Goal: Check status: Check status

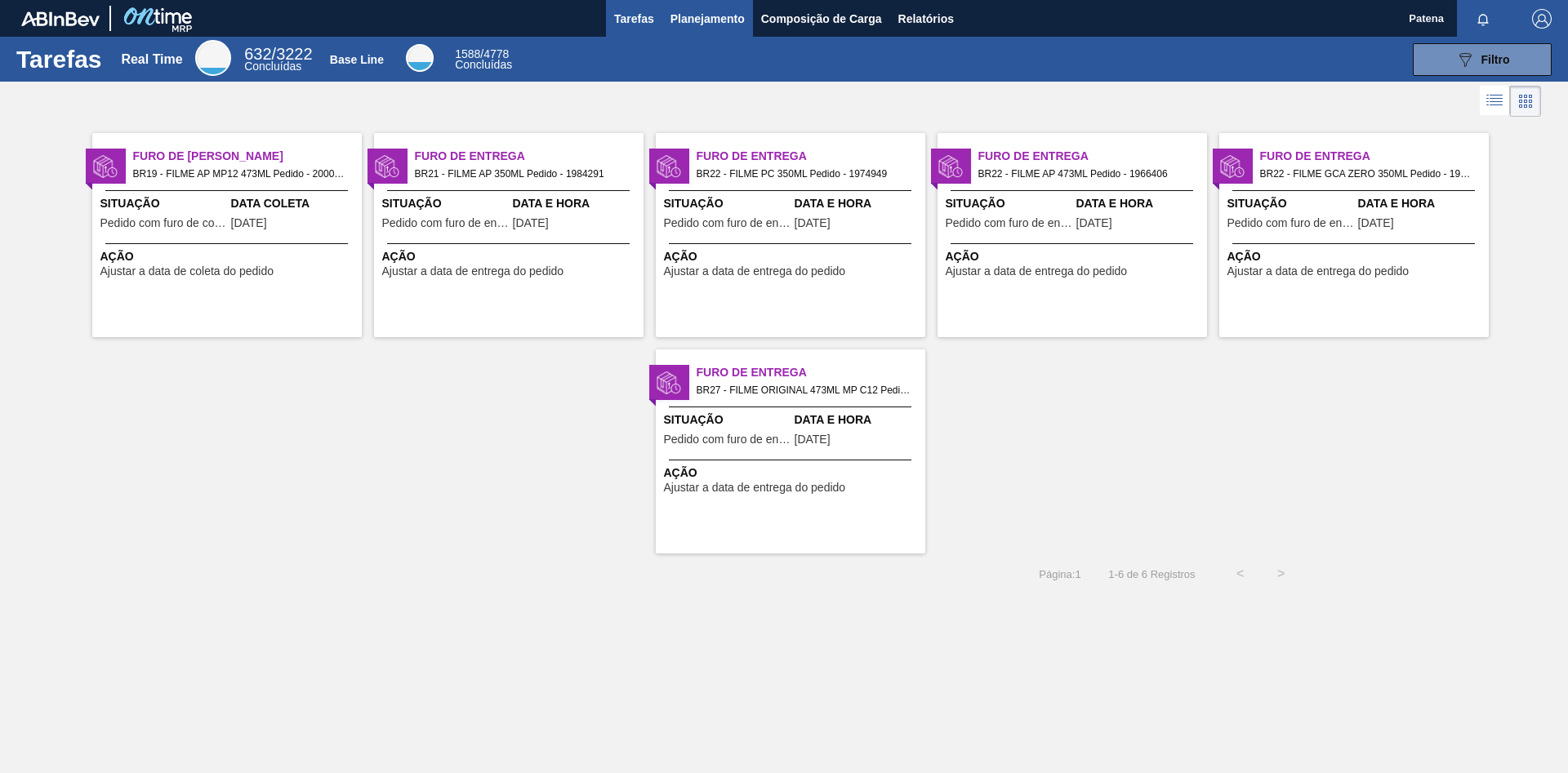
click at [718, 27] on span "Planejamento" at bounding box center [708, 19] width 74 height 20
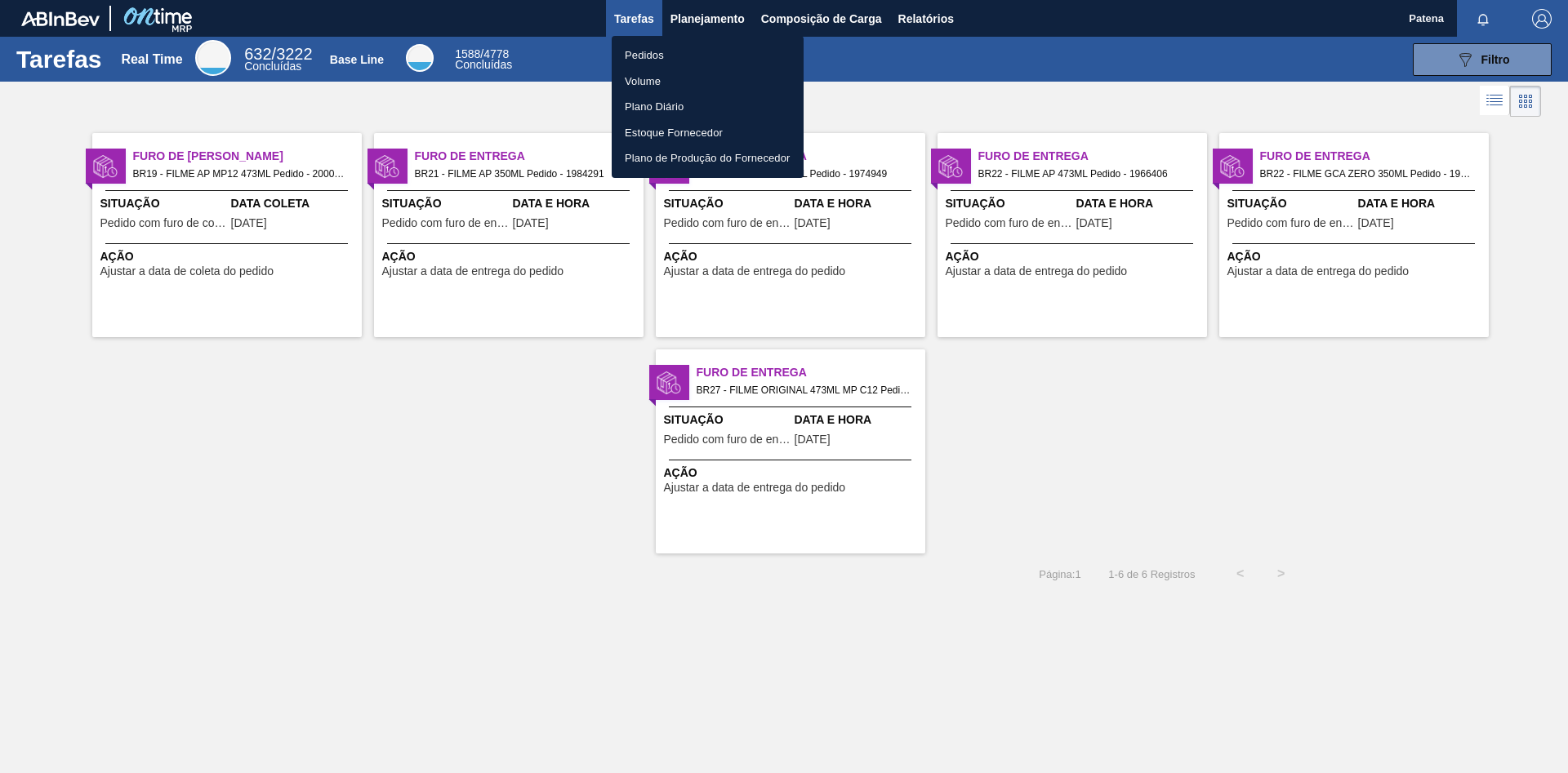
click at [646, 54] on li "Pedidos" at bounding box center [708, 55] width 192 height 26
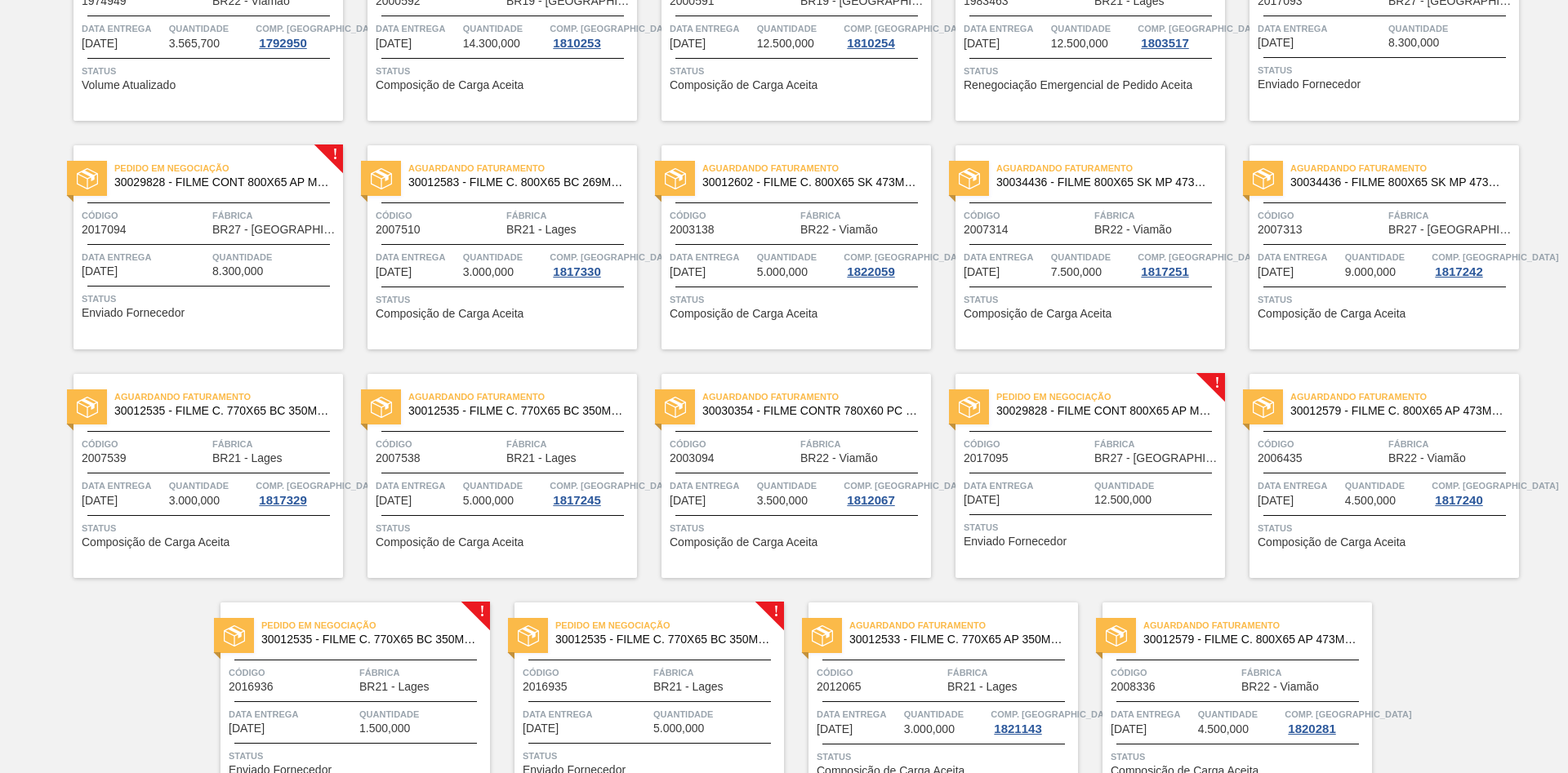
scroll to position [499, 0]
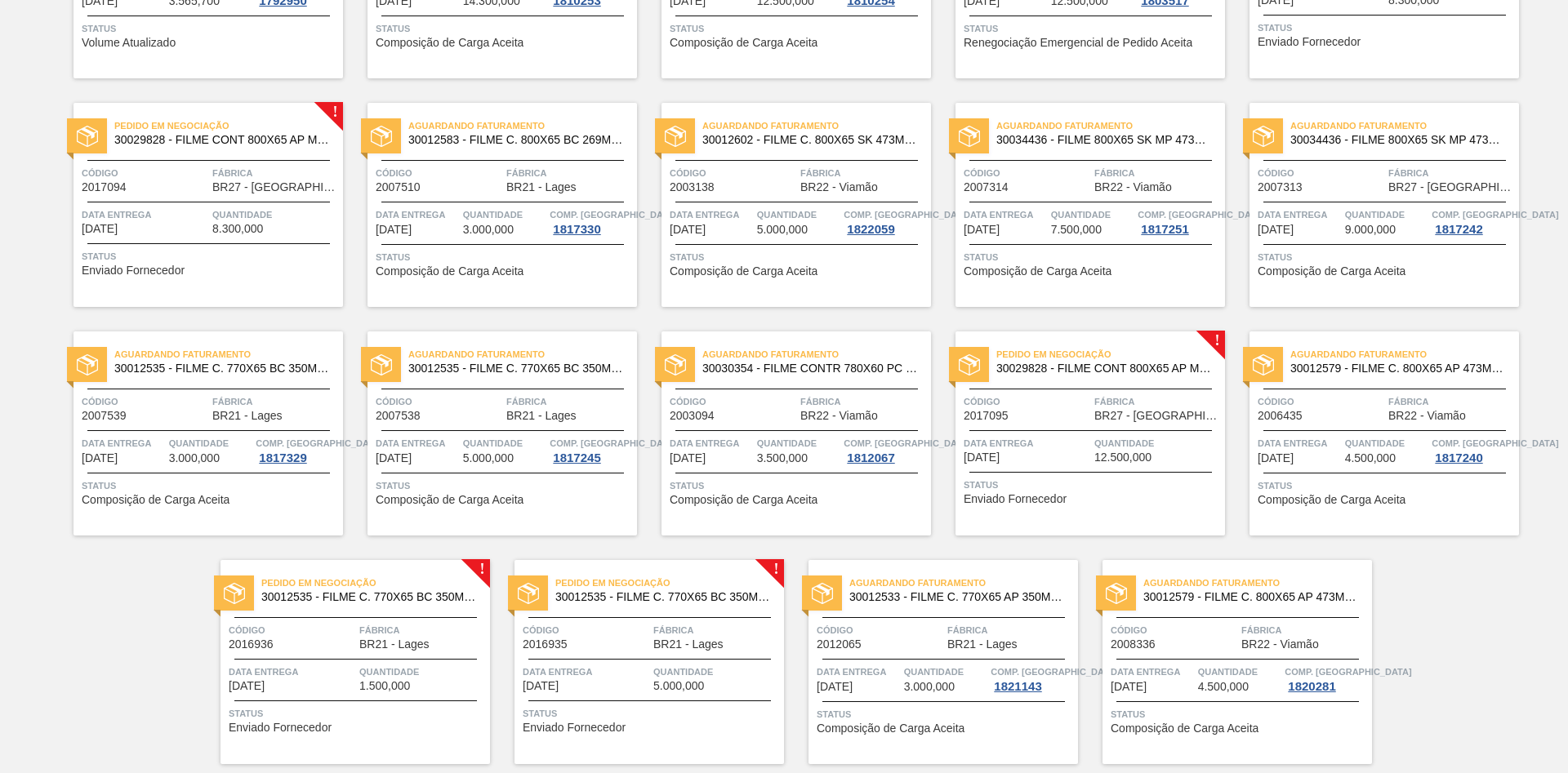
click at [214, 174] on span "Fábrica" at bounding box center [275, 174] width 127 height 17
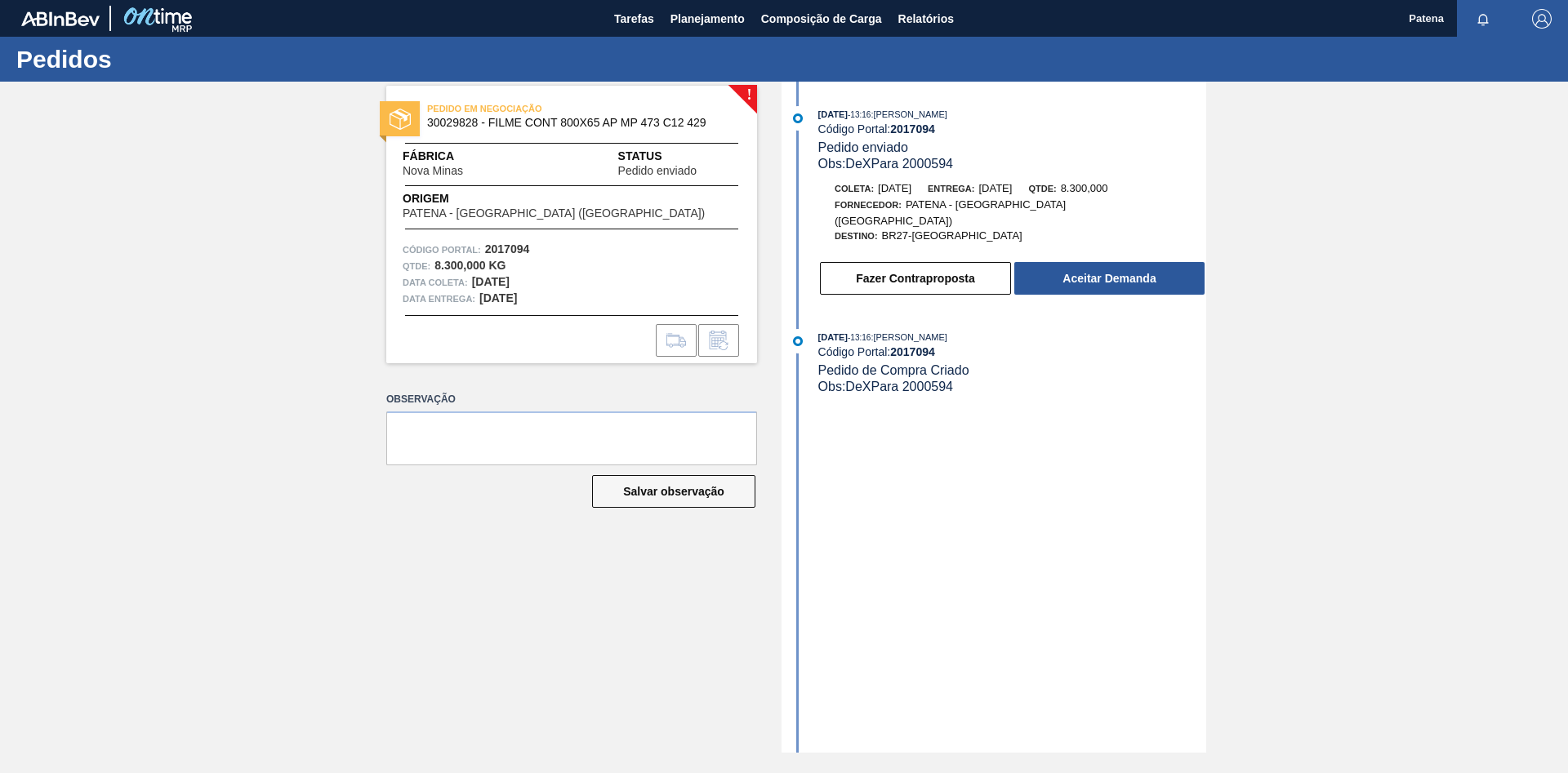
click at [468, 457] on div "! PEDIDO EM NEGOCIAÇÃO 30029828 - FILME CONT 800X65 AP MP 473 C12 429 Fábrica N…" at bounding box center [560, 418] width 395 height 671
click at [708, 17] on span "Planejamento" at bounding box center [708, 19] width 74 height 20
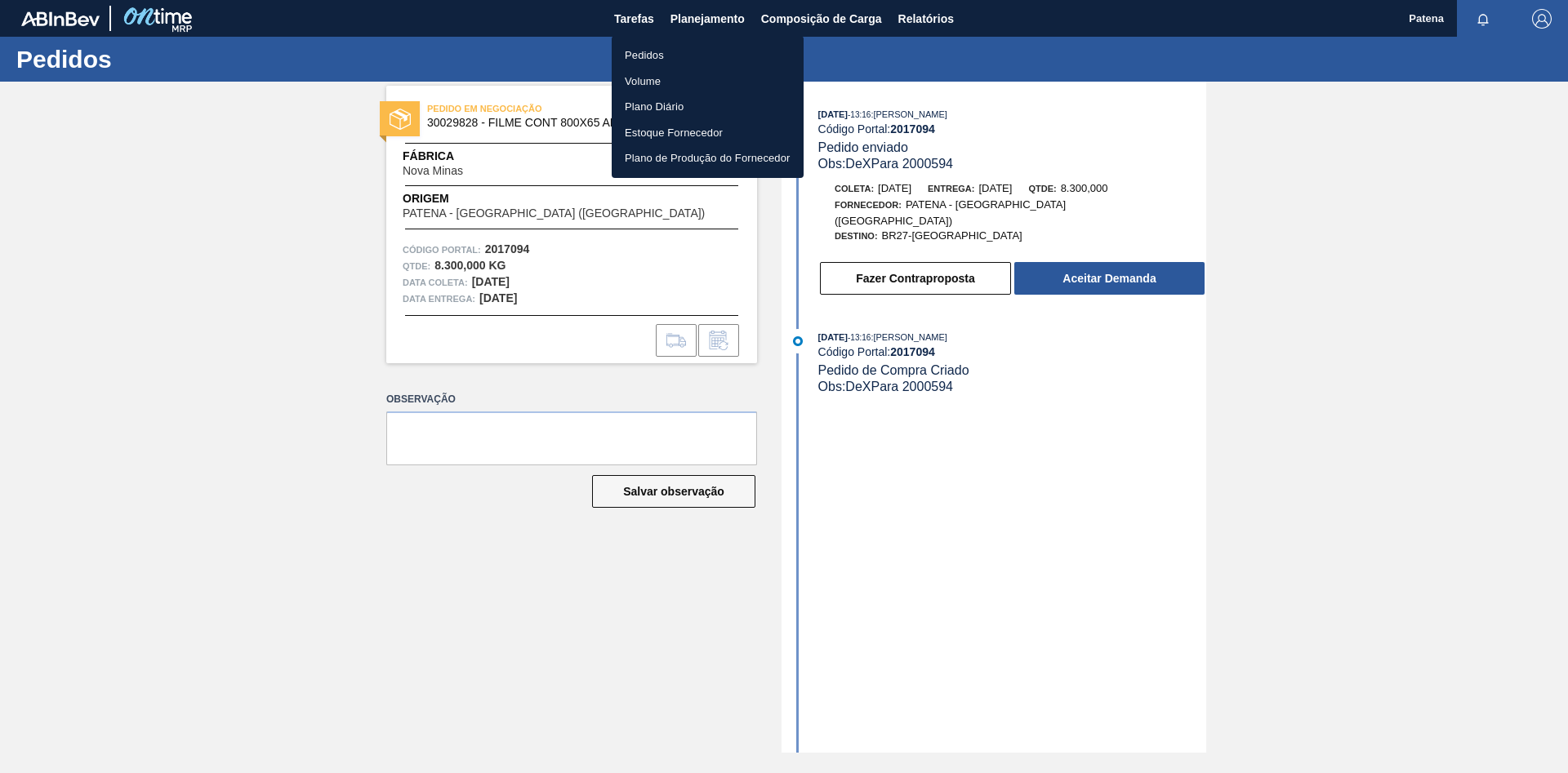
click at [655, 55] on li "Pedidos" at bounding box center [708, 55] width 192 height 26
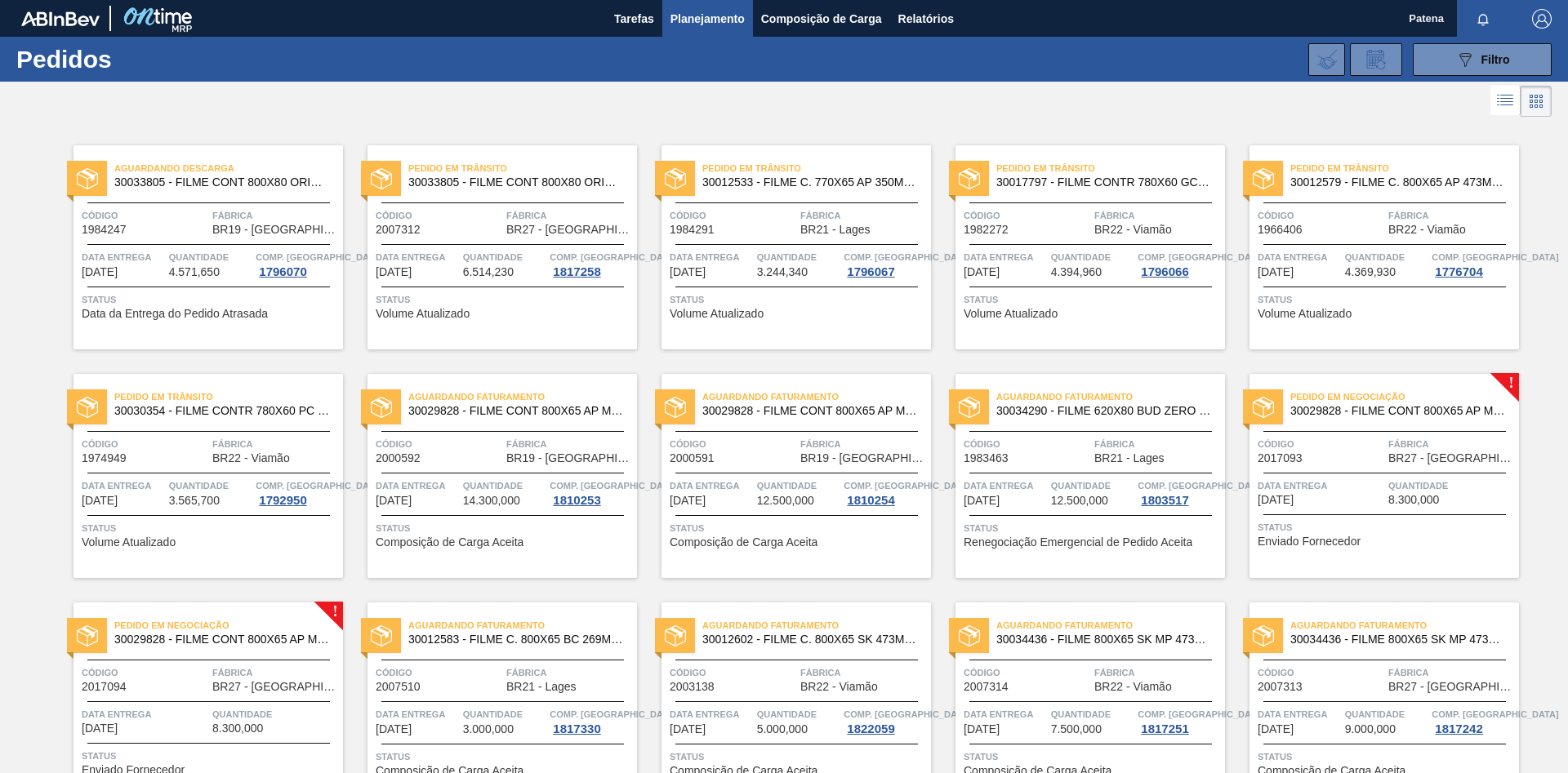
click at [1001, 457] on div "Pedido em Negociação 30029828 - FILME CONT 800X65 AP MP 473 C12 429 Código 2017…" at bounding box center [1384, 475] width 270 height 204
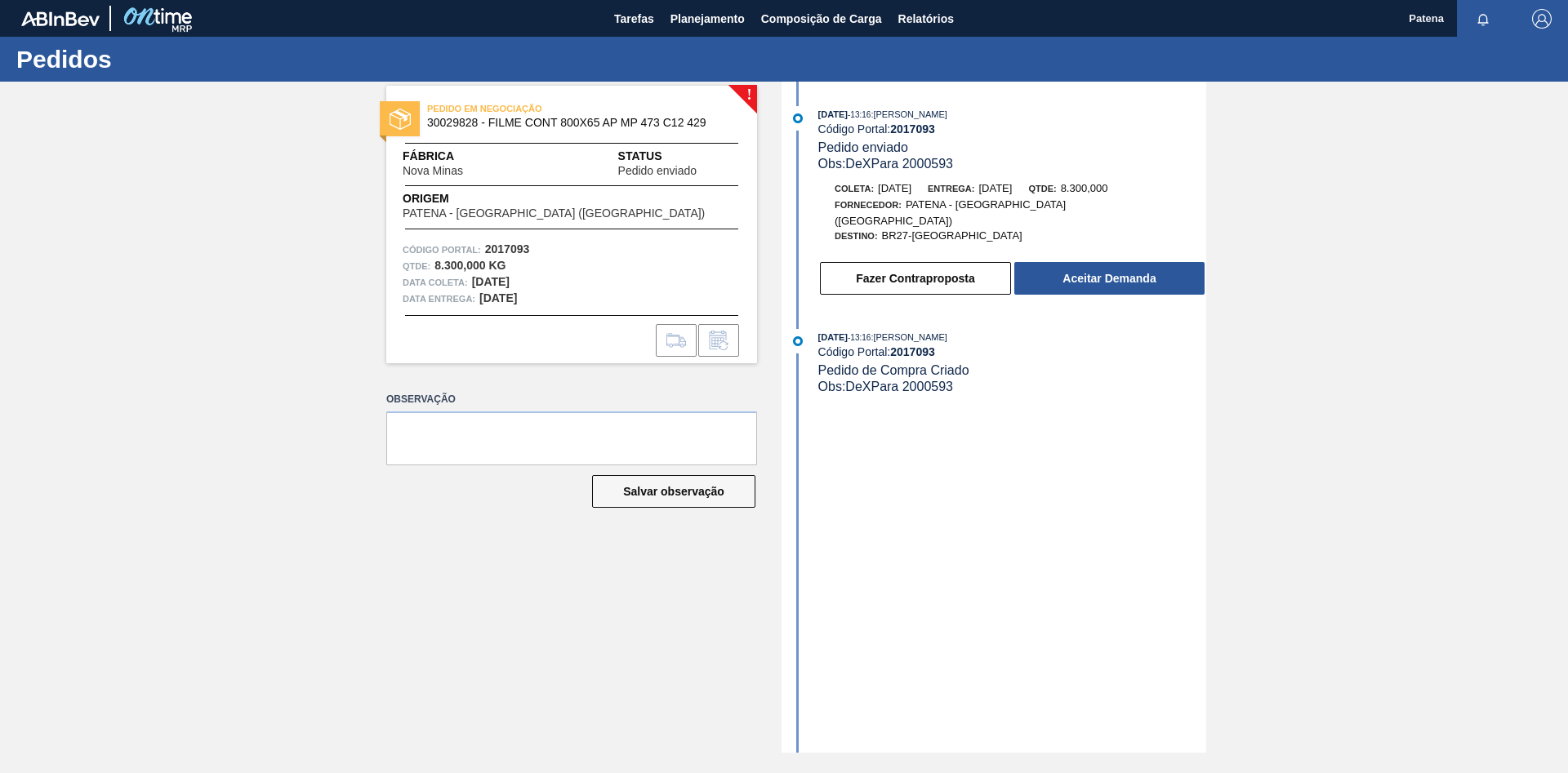
click at [437, 457] on div "! PEDIDO EM NEGOCIAÇÃO 30029828 - FILME CONT 800X65 AP MP 473 C12 429 Fábrica N…" at bounding box center [560, 418] width 395 height 671
click at [729, 23] on span "Planejamento" at bounding box center [708, 19] width 74 height 20
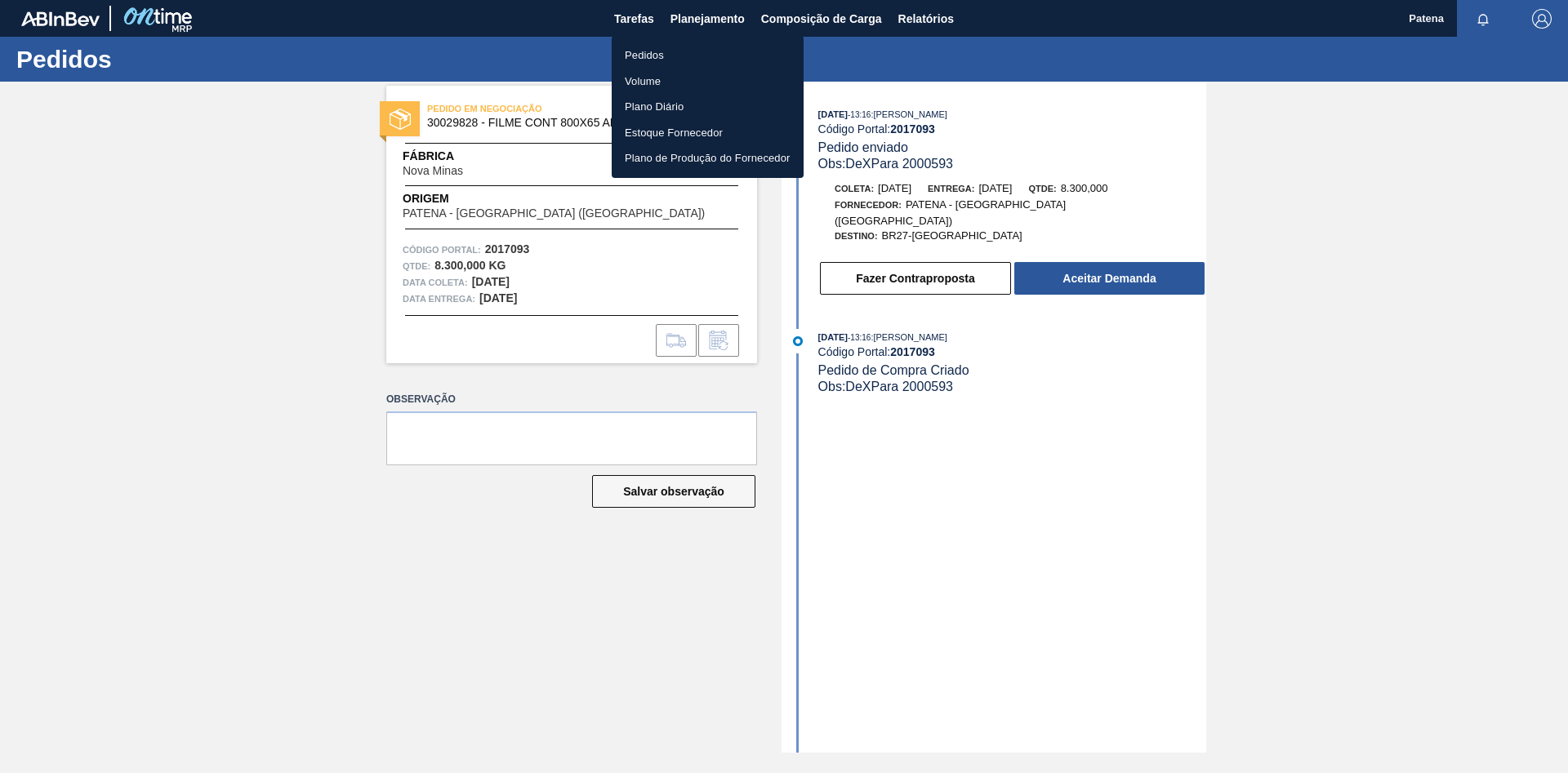
click at [667, 56] on li "Pedidos" at bounding box center [708, 55] width 192 height 26
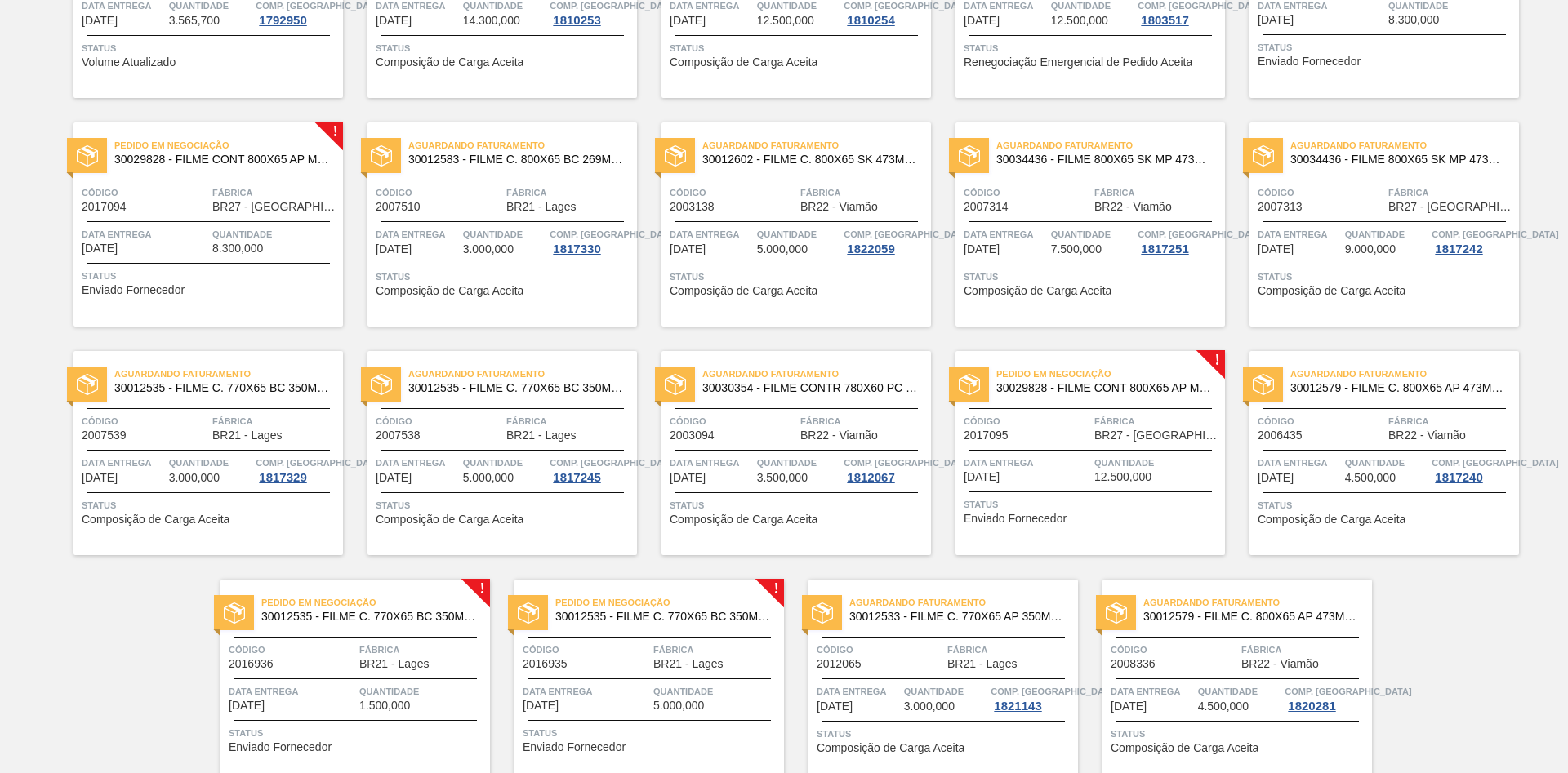
scroll to position [551, 0]
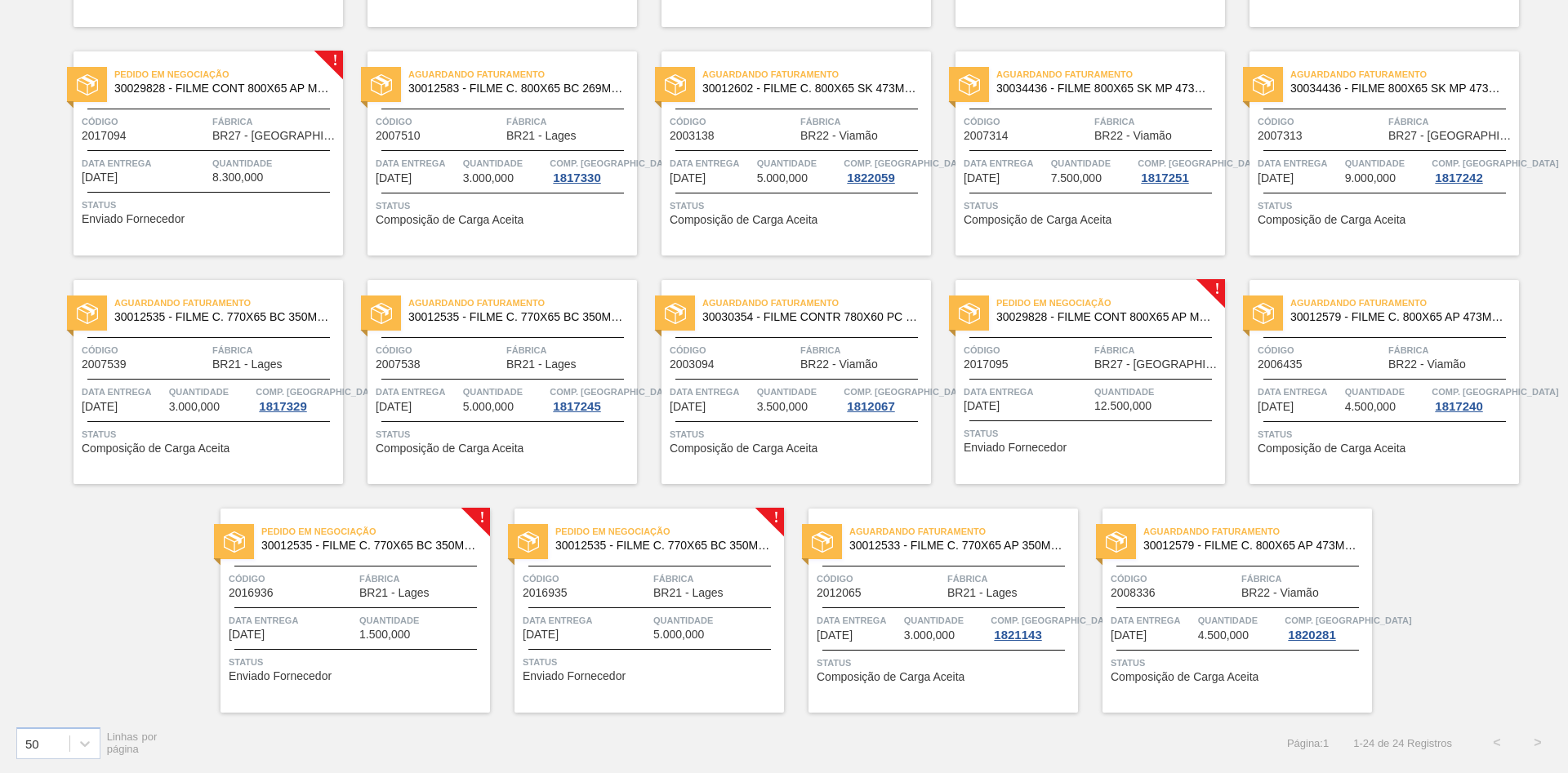
click at [1001, 363] on span "BR27 - [GEOGRAPHIC_DATA]" at bounding box center [1158, 365] width 127 height 12
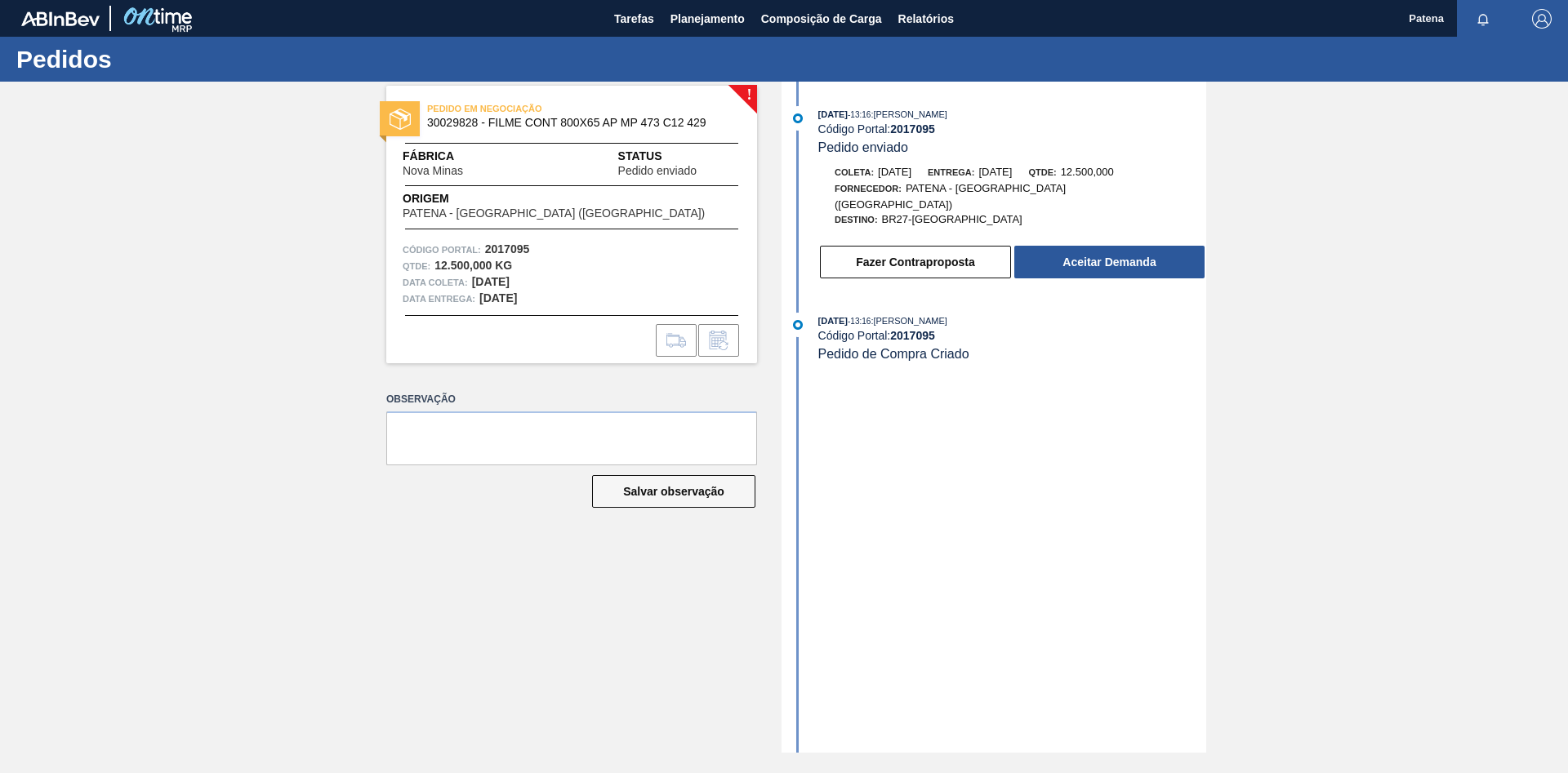
click at [440, 457] on div "! PEDIDO EM NEGOCIAÇÃO 30029828 - FILME CONT 800X65 AP MP 473 C12 429 Fábrica N…" at bounding box center [560, 418] width 395 height 671
click at [700, 14] on span "Planejamento" at bounding box center [708, 19] width 74 height 20
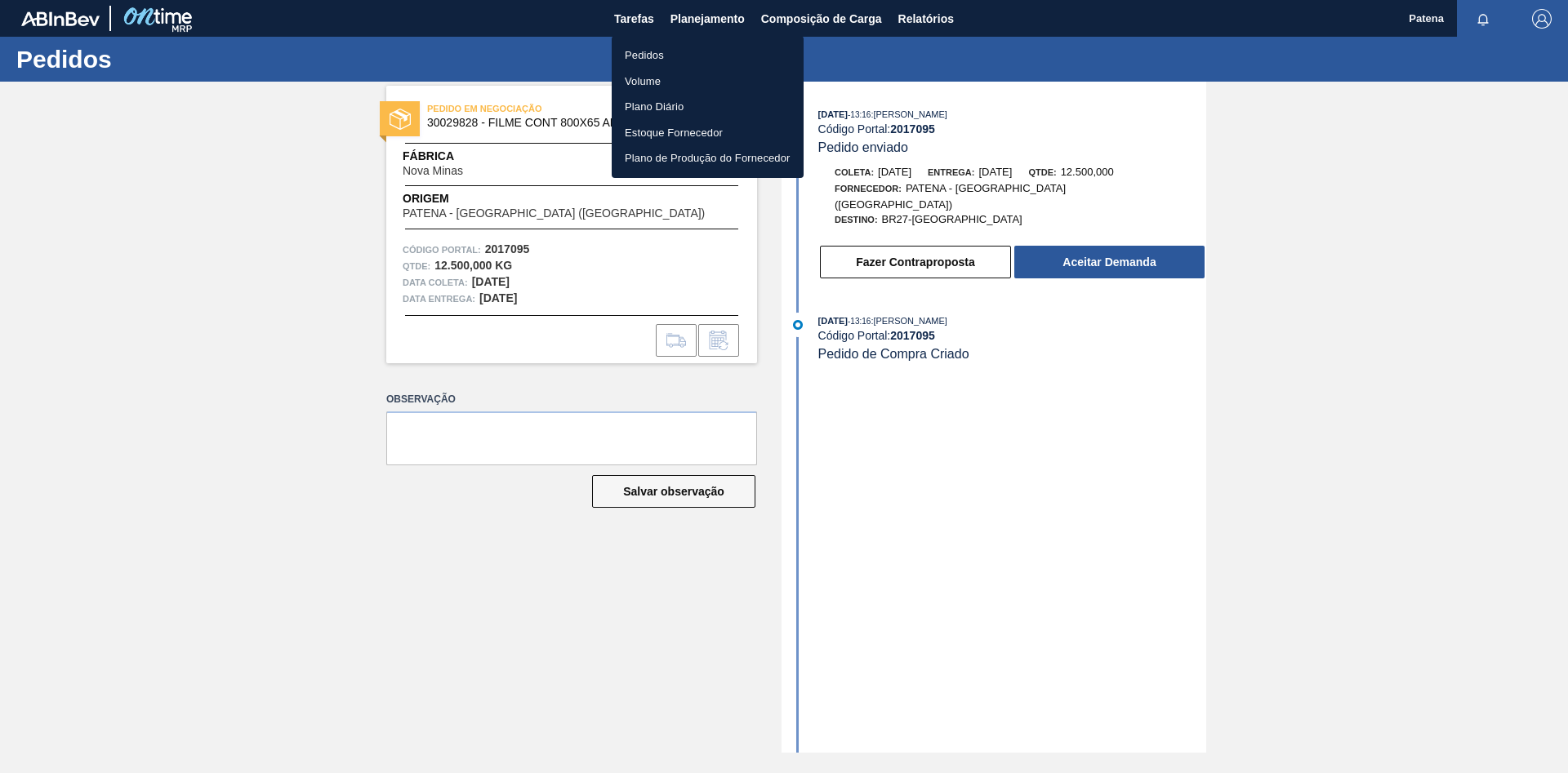
click at [681, 51] on li "Pedidos" at bounding box center [708, 55] width 192 height 26
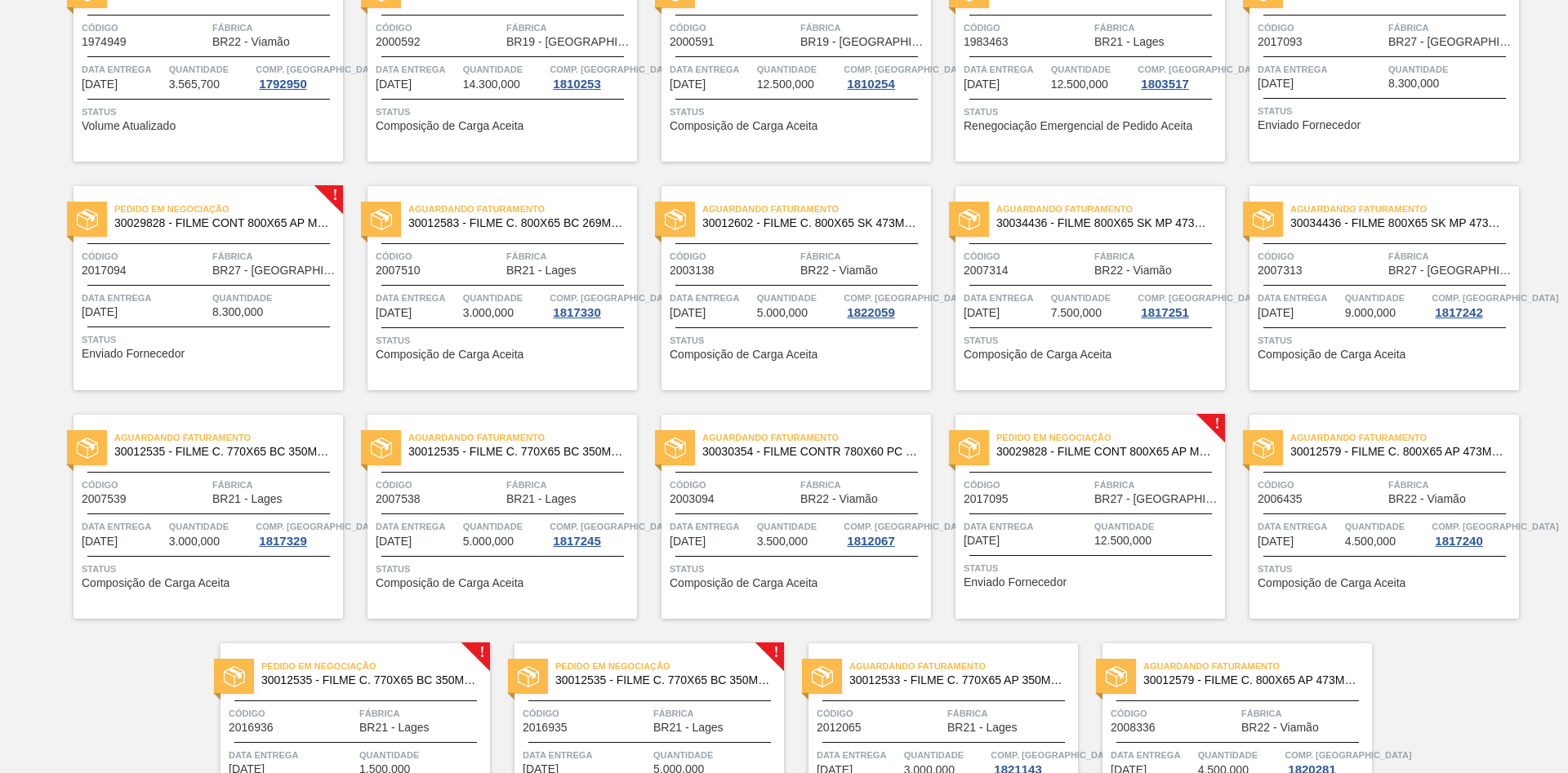
scroll to position [551, 0]
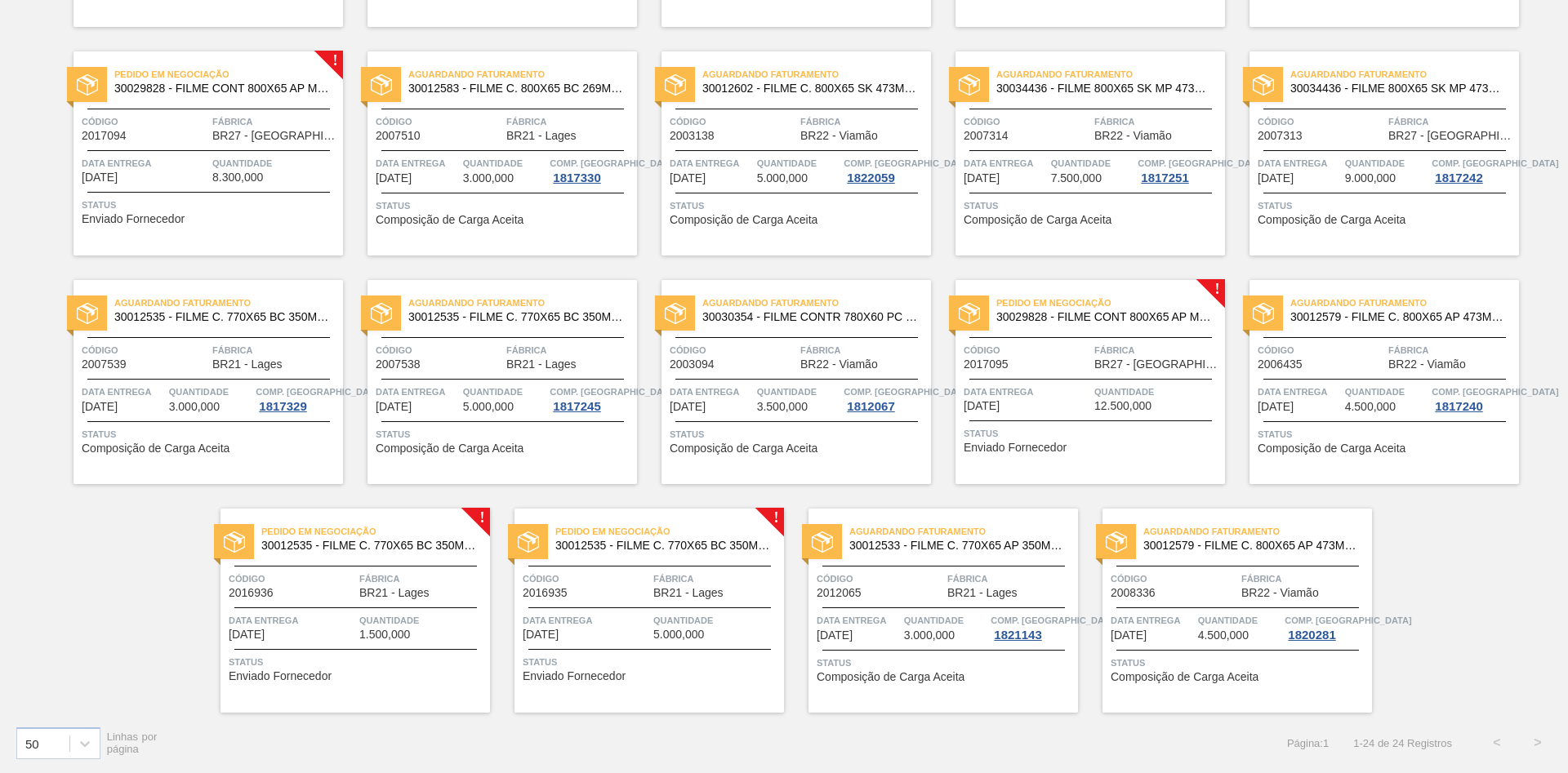
click at [668, 457] on span "Fábrica" at bounding box center [716, 579] width 127 height 17
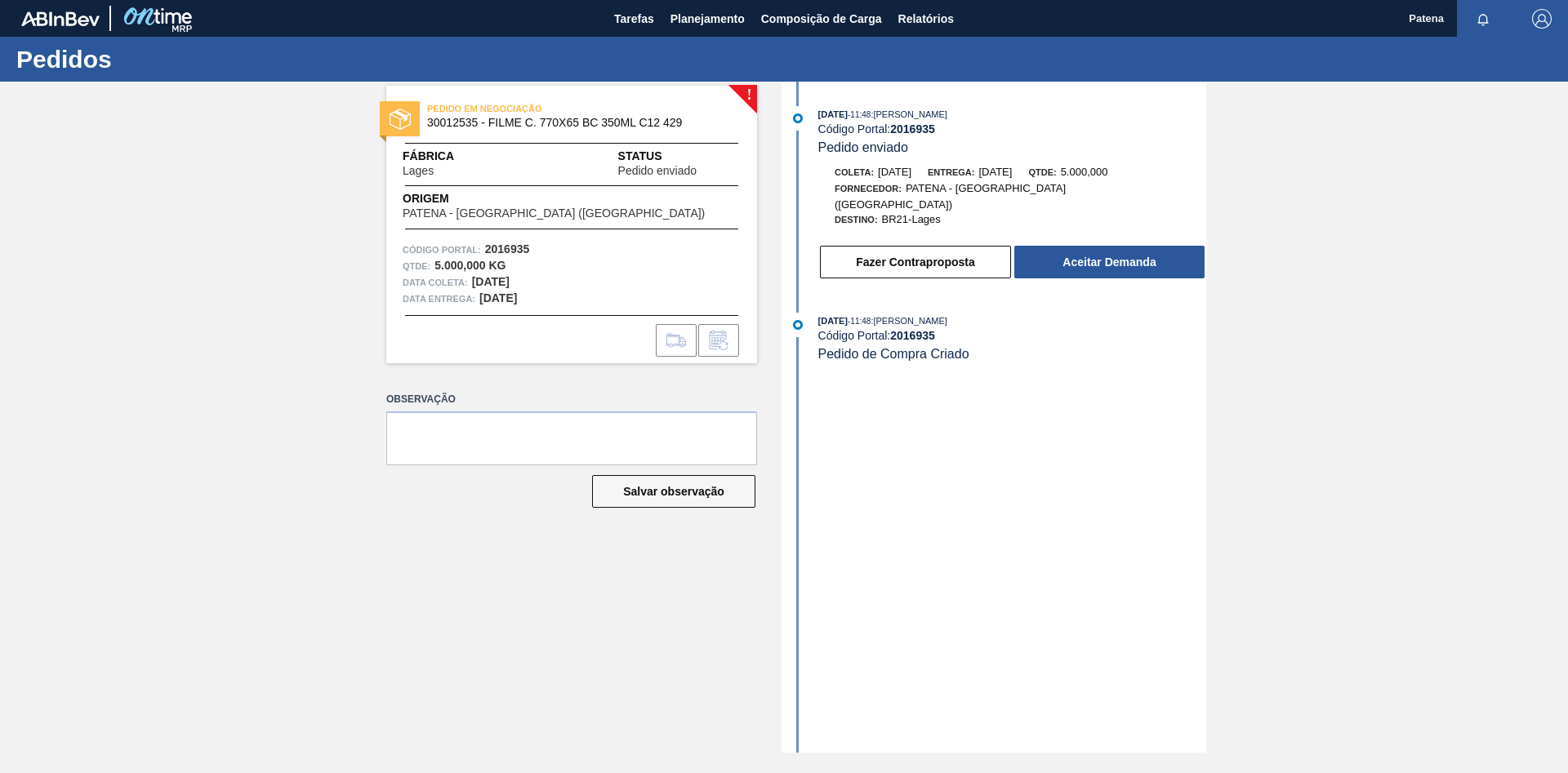
click at [477, 457] on div "! PEDIDO EM NEGOCIAÇÃO 30012535 - FILME C. 770X65 BC 350ML C12 429 Fábrica Lage…" at bounding box center [560, 418] width 395 height 671
click at [693, 25] on span "Planejamento" at bounding box center [708, 19] width 74 height 20
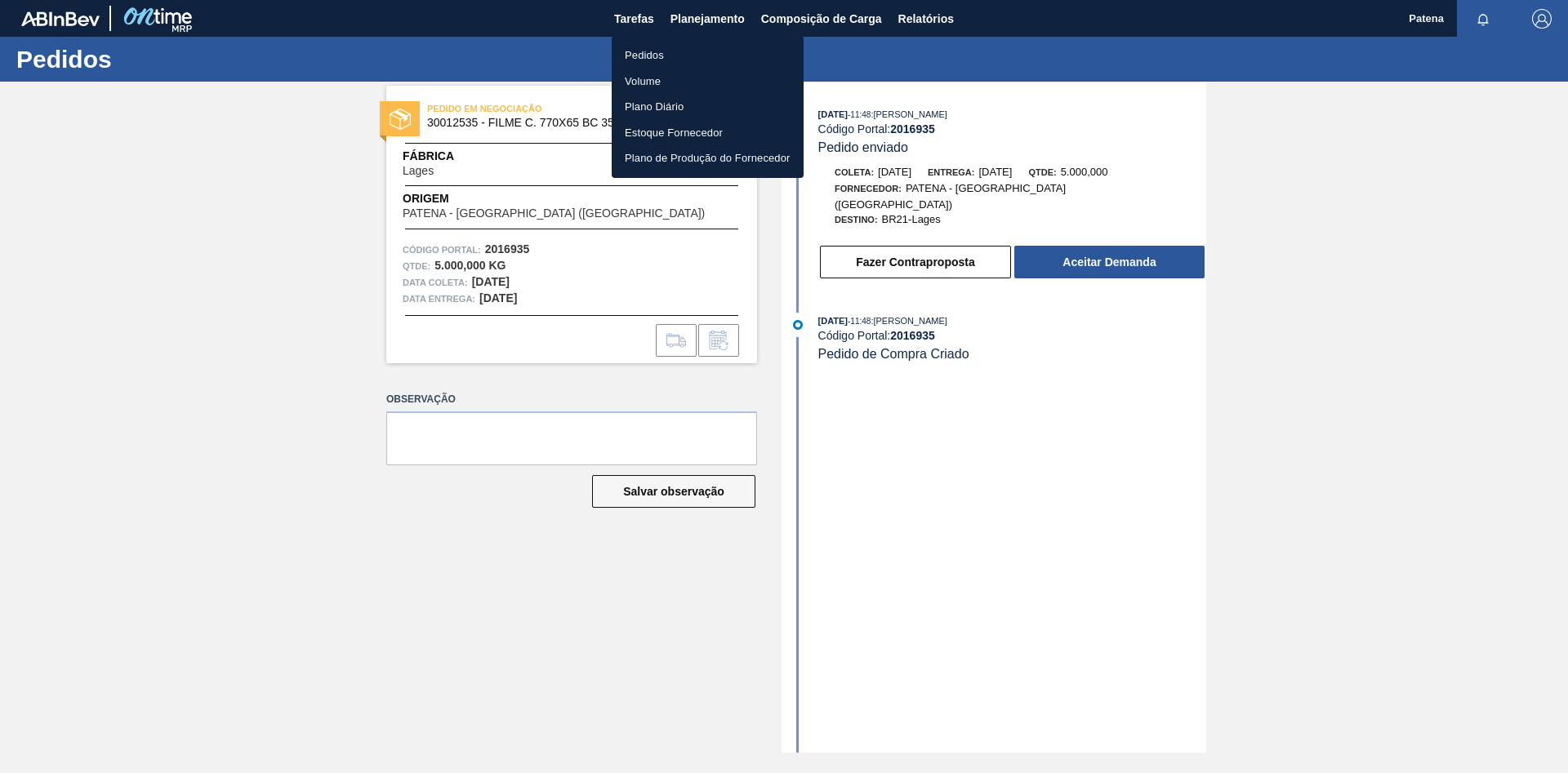
click at [659, 53] on li "Pedidos" at bounding box center [708, 55] width 192 height 26
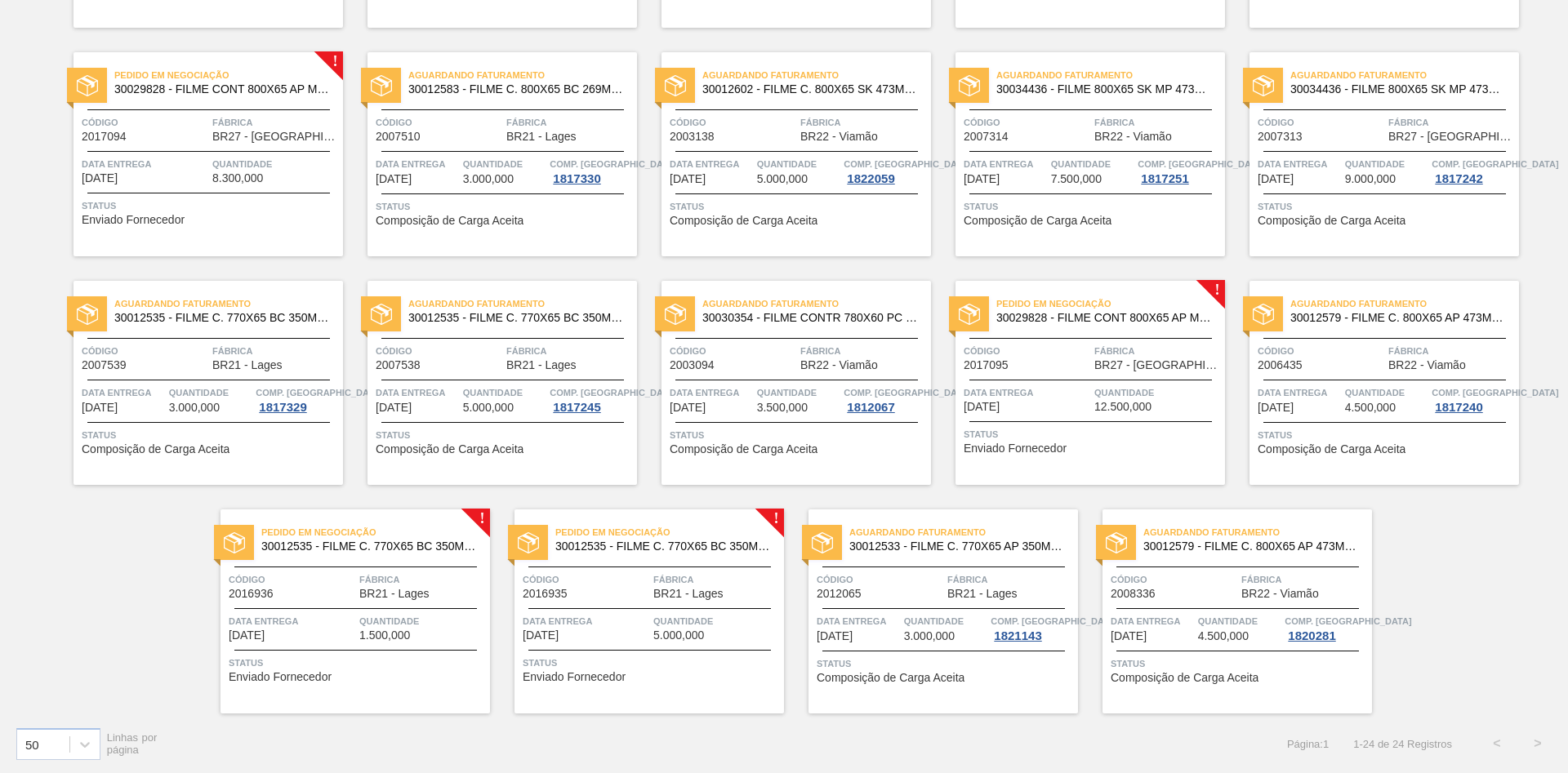
scroll to position [551, 0]
click at [1001, 457] on div "Aguardando Descarga 30033805 - FILME CONT 800X80 ORIG 473 MP C12 429 Código 198…" at bounding box center [784, 141] width 1568 height 1143
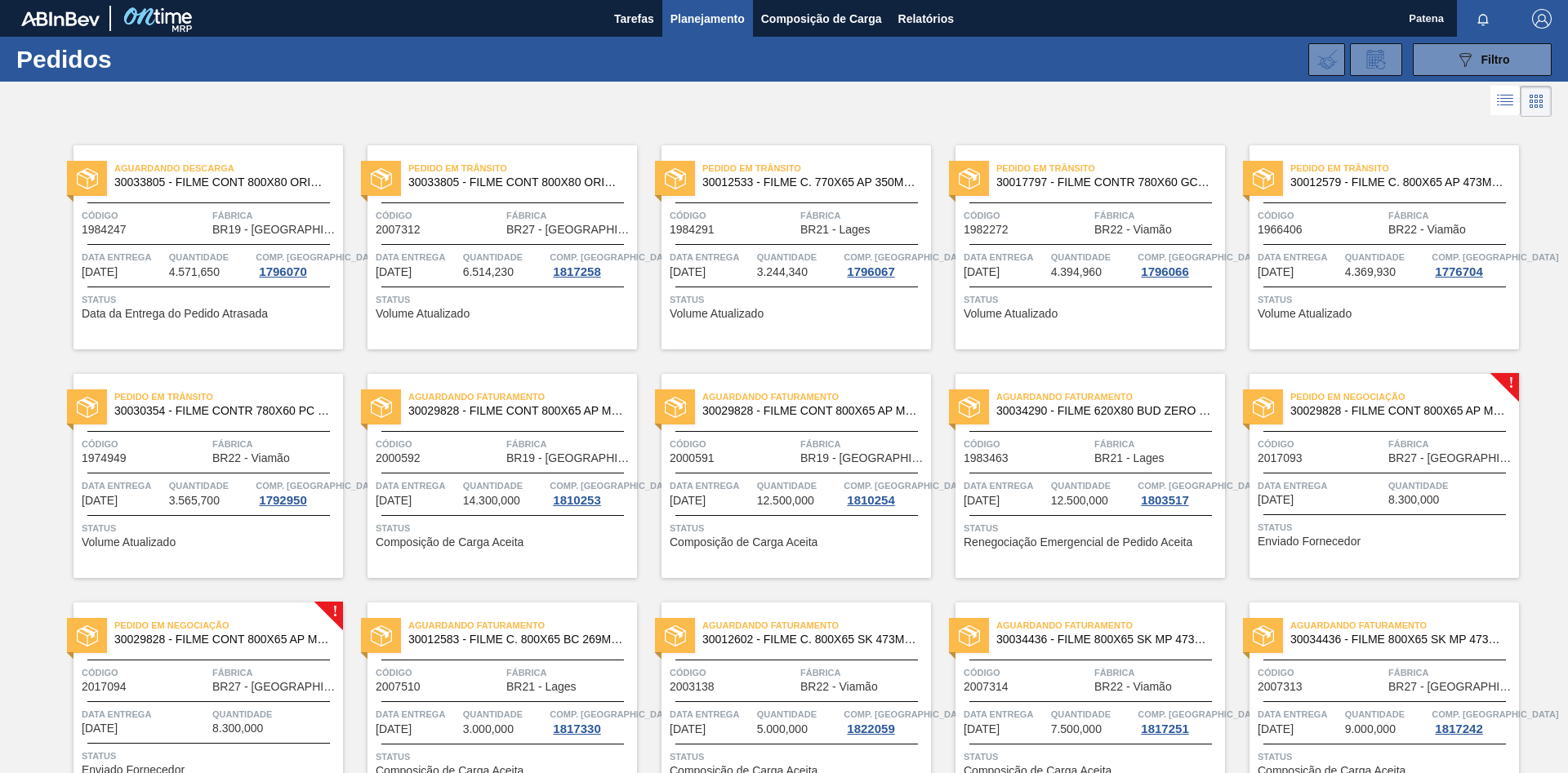
click at [730, 17] on span "Planejamento" at bounding box center [708, 19] width 74 height 20
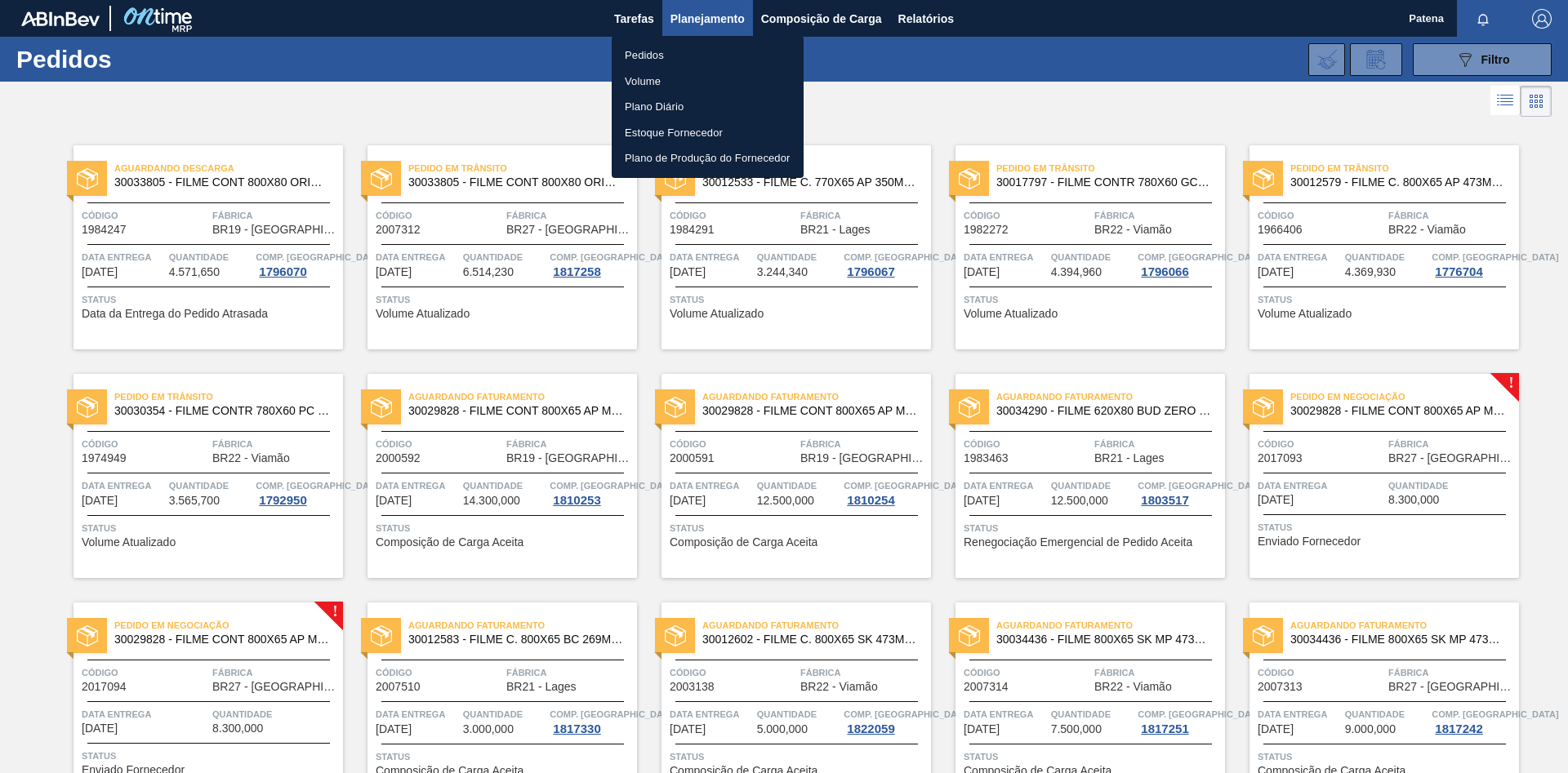
click at [1001, 60] on div at bounding box center [784, 386] width 1568 height 773
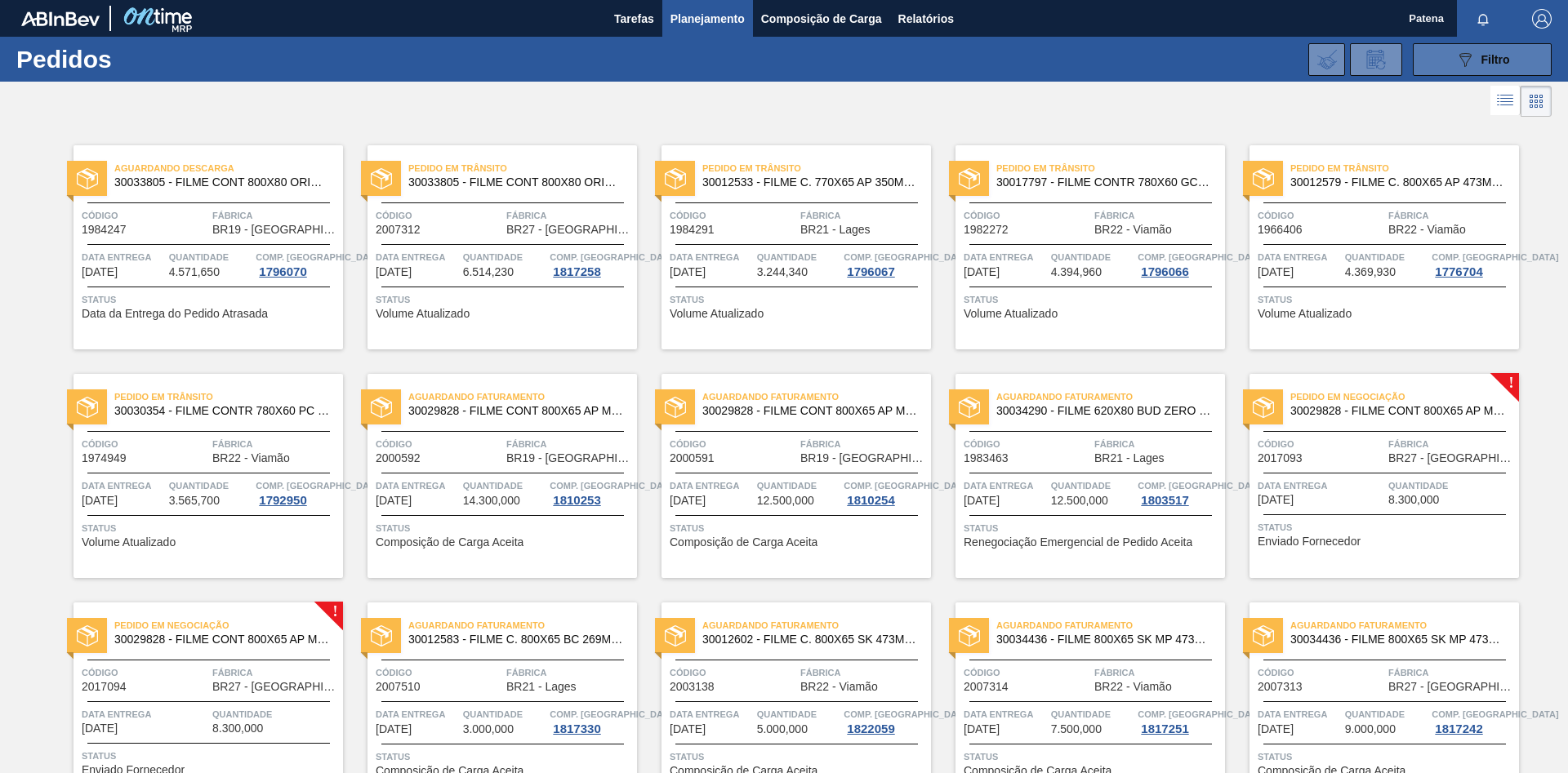
click at [1001, 64] on button "089F7B8B-B2A5-4AFE-B5C0-19BA573D28AC Filtro" at bounding box center [1483, 60] width 139 height 33
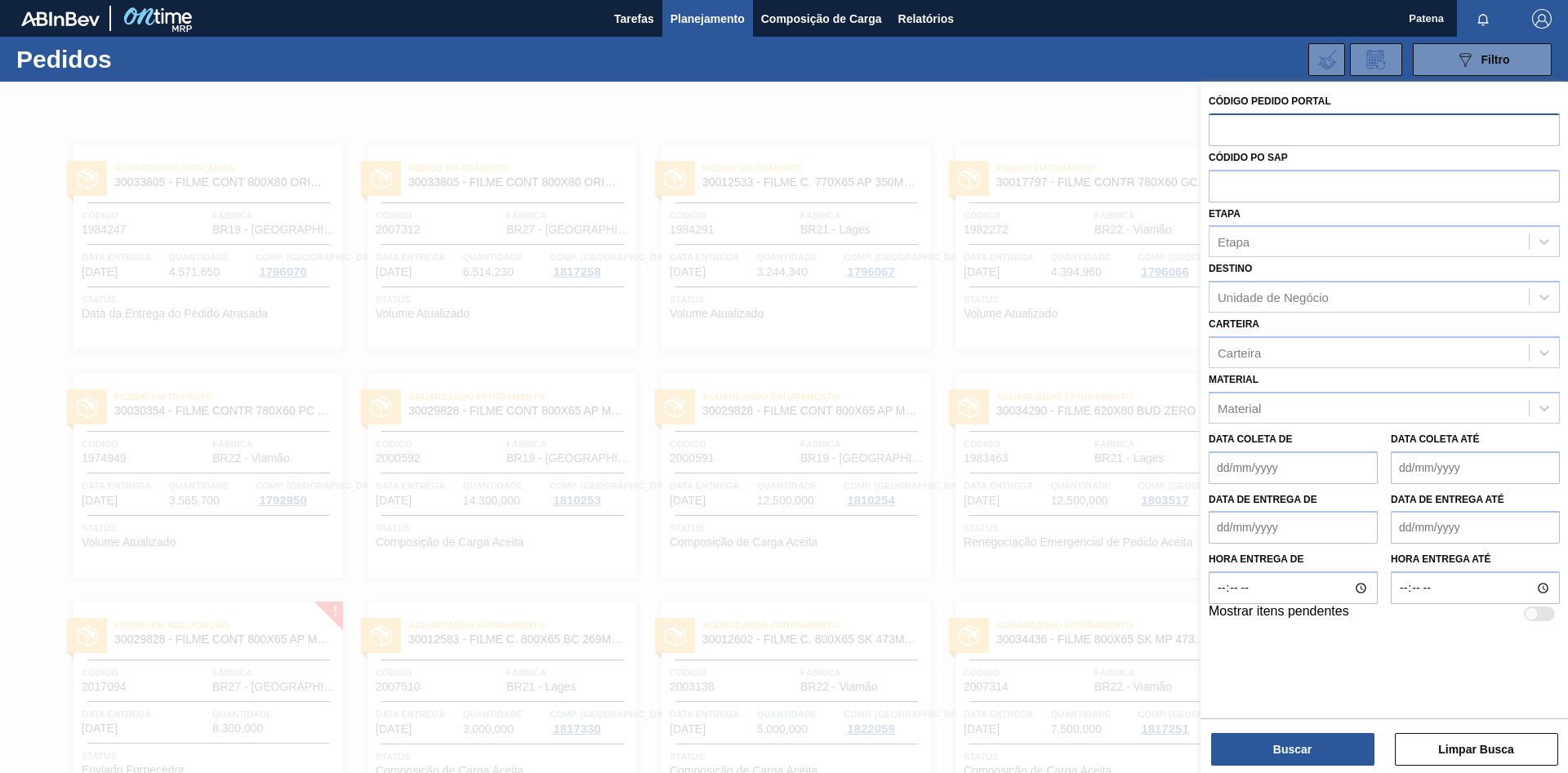
click at [1001, 124] on input "text" at bounding box center [1384, 129] width 351 height 31
type input "2003094"
click at [1001, 457] on button "Buscar" at bounding box center [1293, 750] width 164 height 33
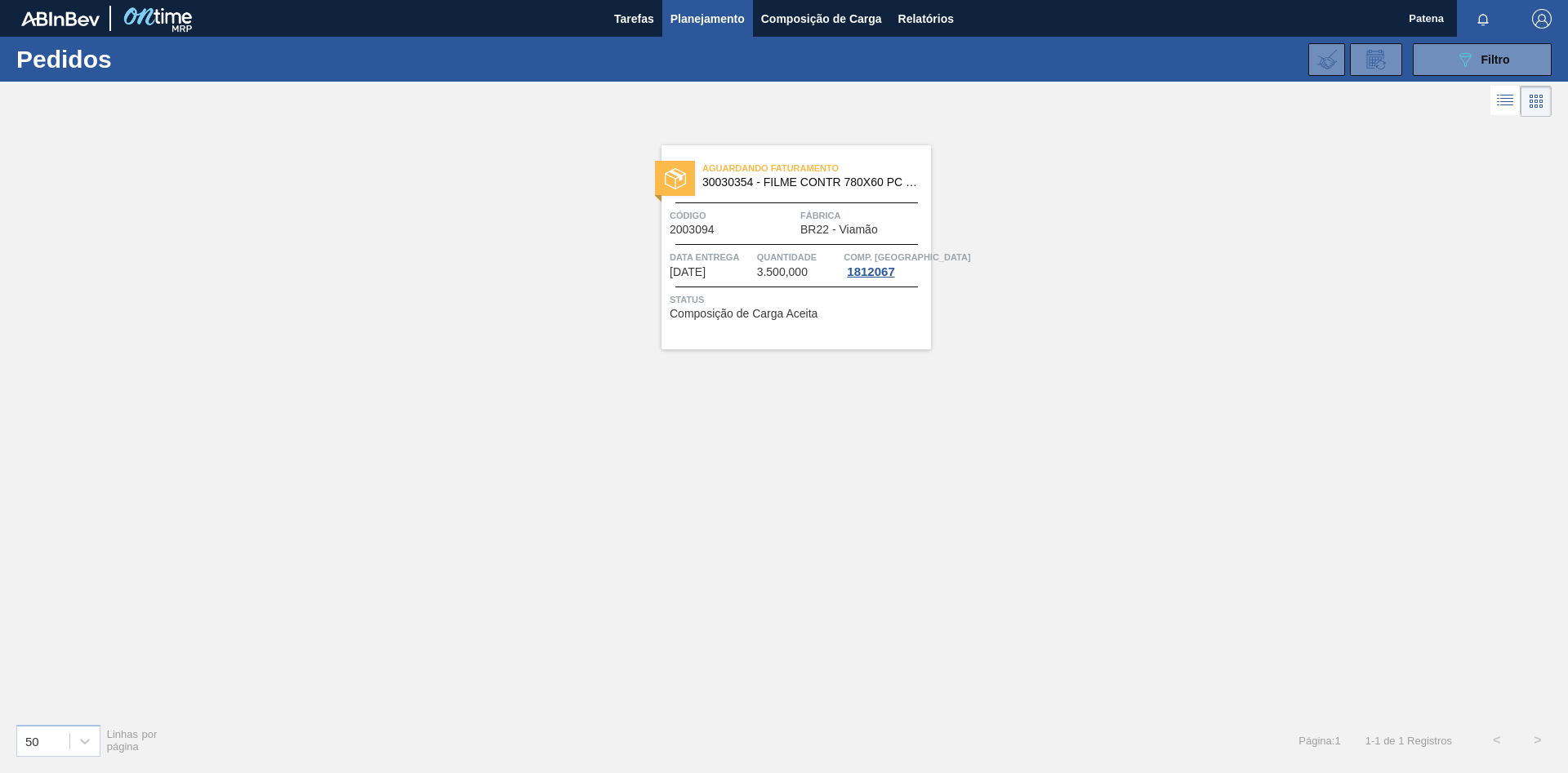
click at [732, 228] on div "Código 2003094" at bounding box center [733, 222] width 127 height 29
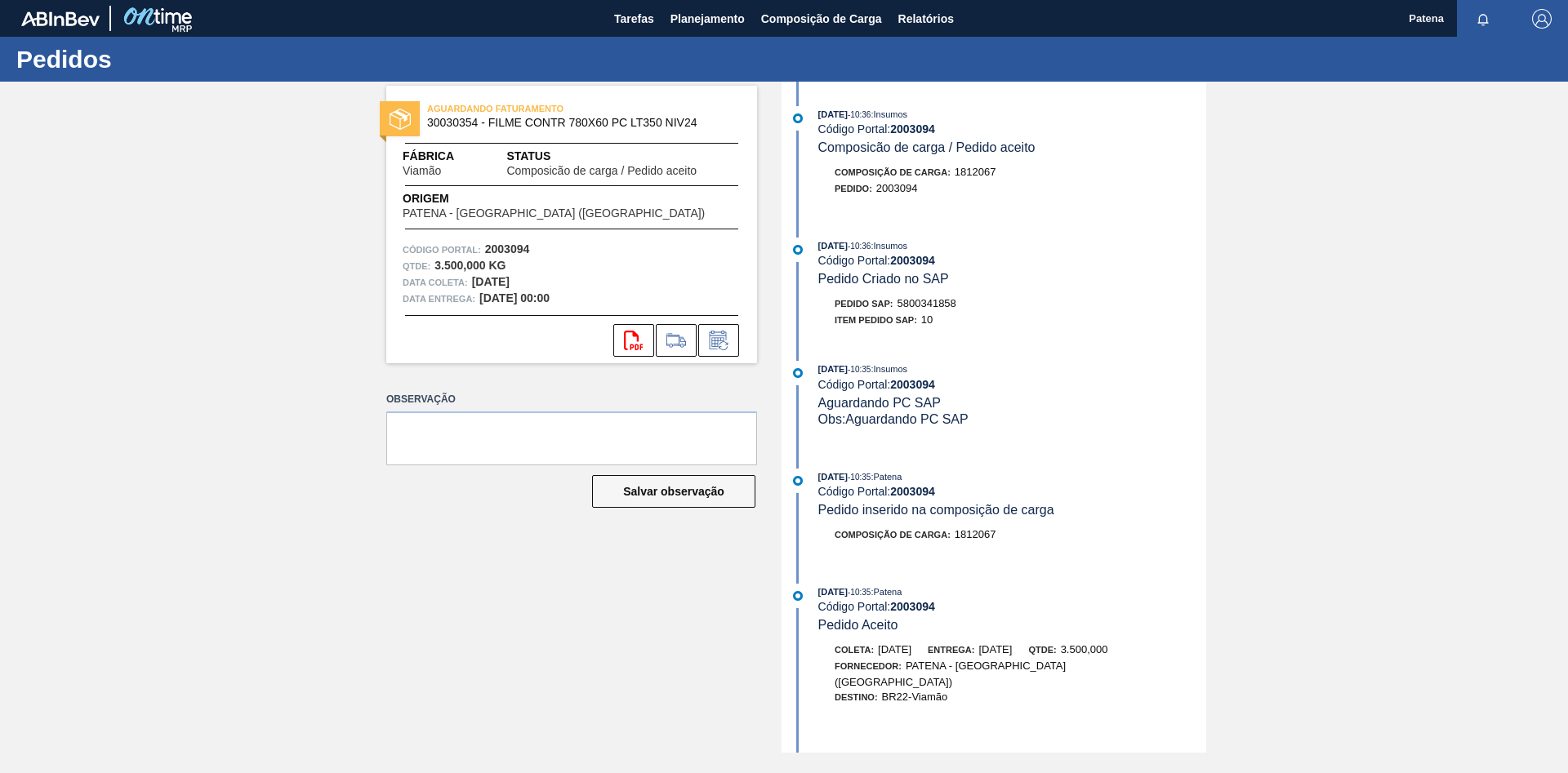
click at [1001, 310] on div "AGUARDANDO FATURAMENTO 30030354 - FILME CONTR 780X60 PC LT350 NIV24 Fábrica Via…" at bounding box center [784, 418] width 1568 height 671
click at [681, 18] on span "Planejamento" at bounding box center [708, 19] width 74 height 20
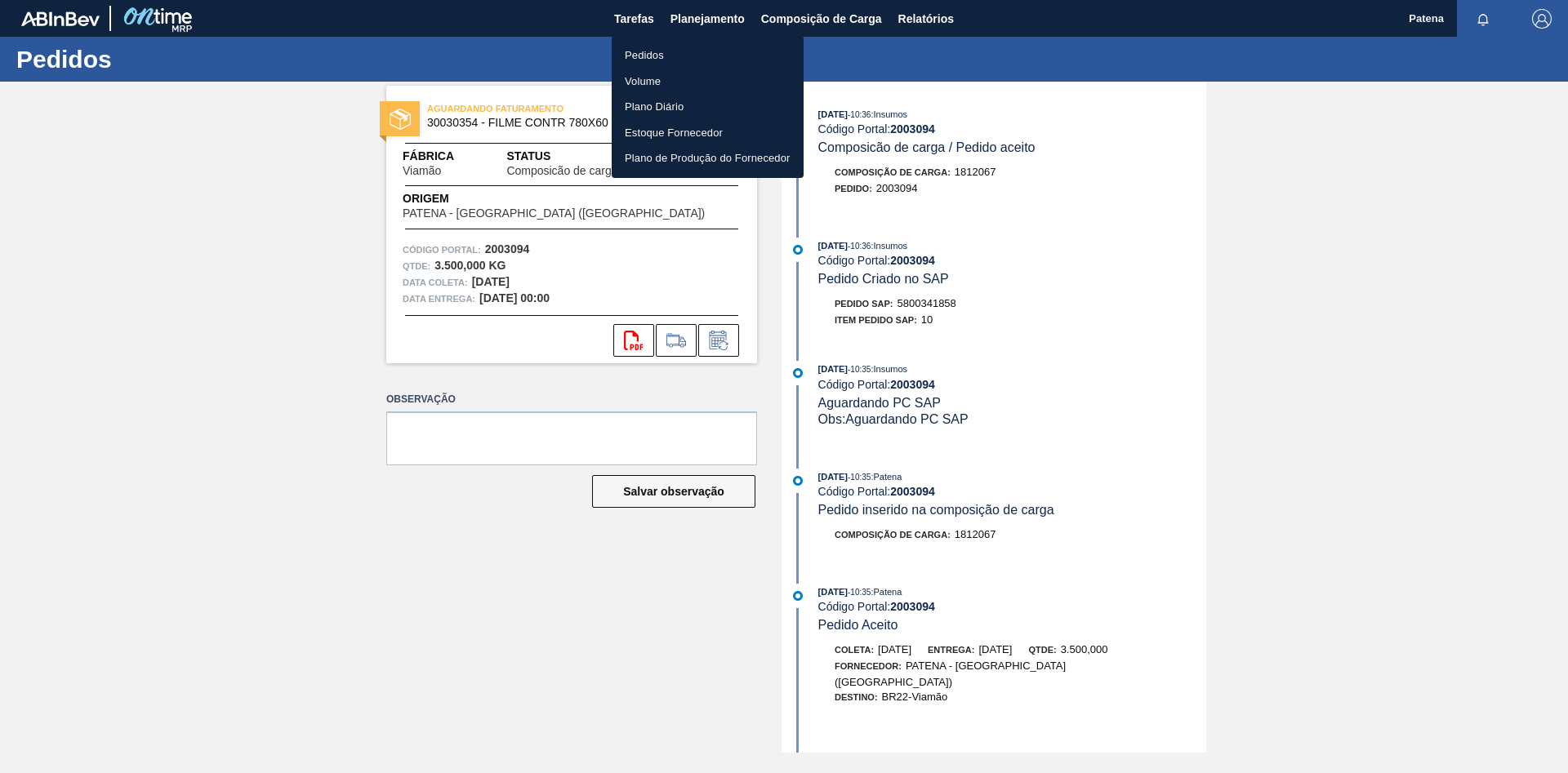
click at [649, 58] on li "Pedidos" at bounding box center [708, 55] width 192 height 26
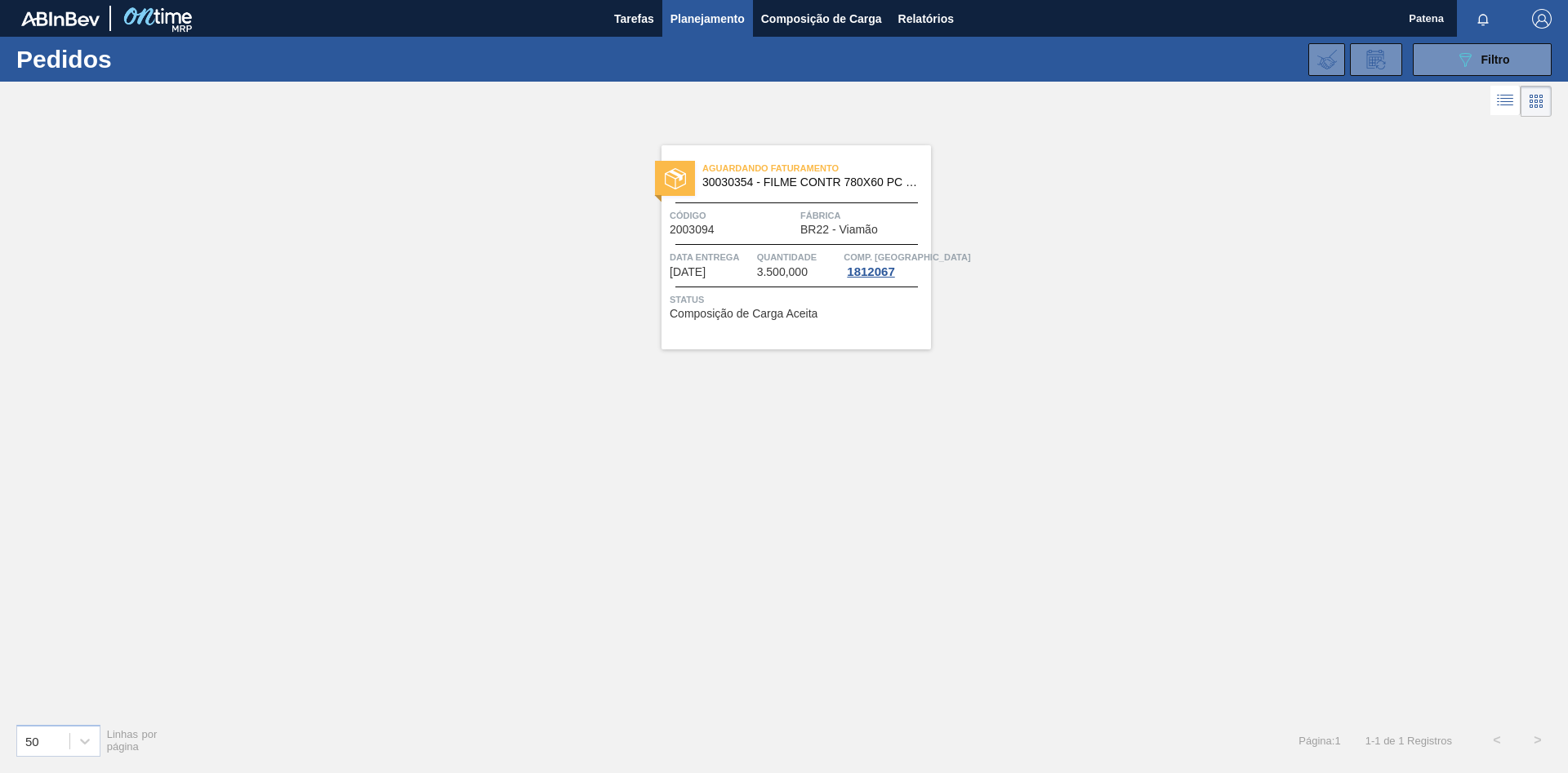
drag, startPoint x: 1368, startPoint y: 241, endPoint x: 1475, endPoint y: 101, distance: 176.2
click at [1001, 238] on div "Aguardando Faturamento 30030354 - FILME CONTR 780X60 PC LT350 NIV24 Código 2003…" at bounding box center [784, 415] width 1568 height 589
click at [1001, 65] on span "Filtro" at bounding box center [1496, 60] width 29 height 13
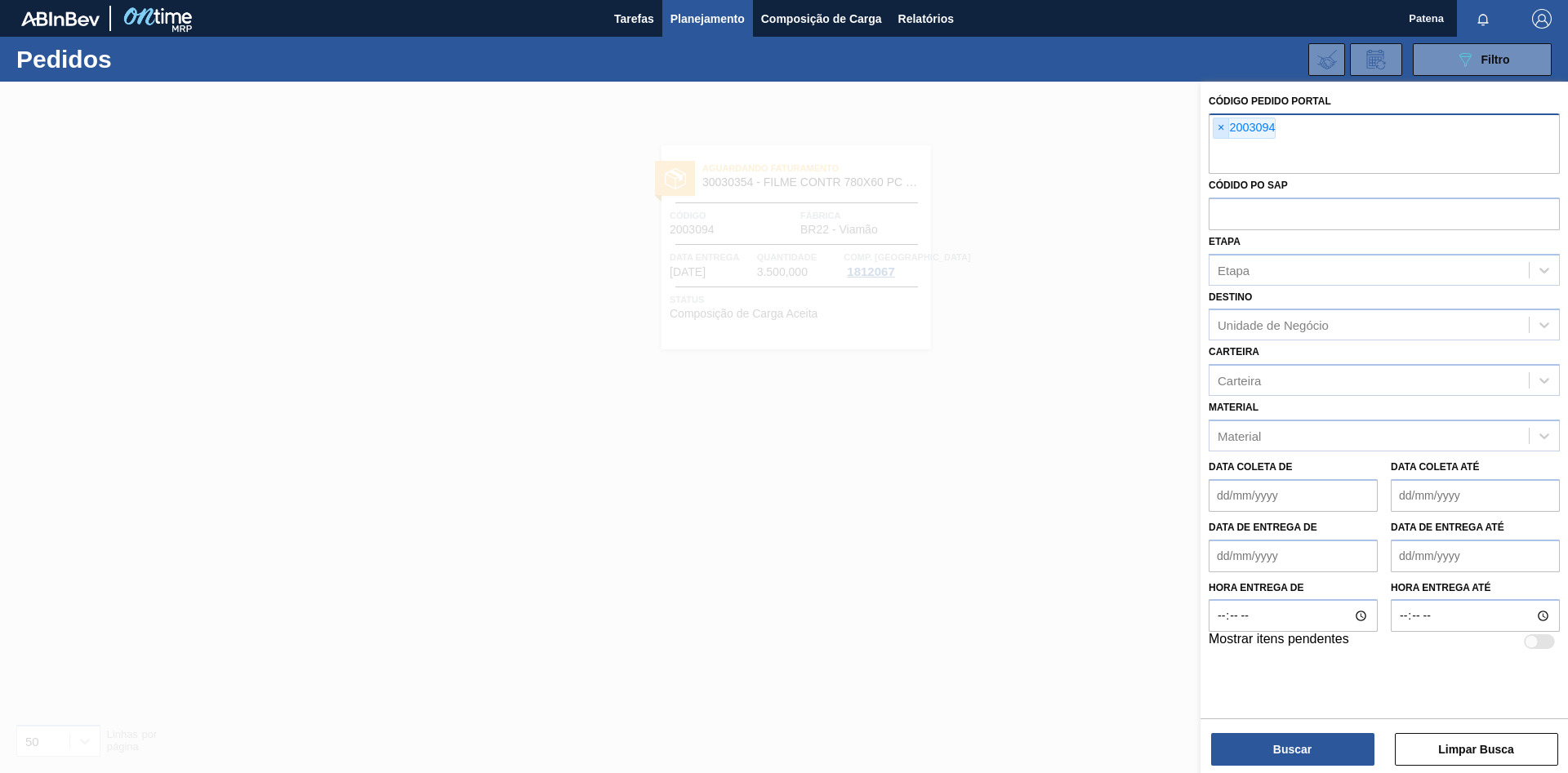
click at [1001, 131] on span "×" at bounding box center [1221, 128] width 16 height 20
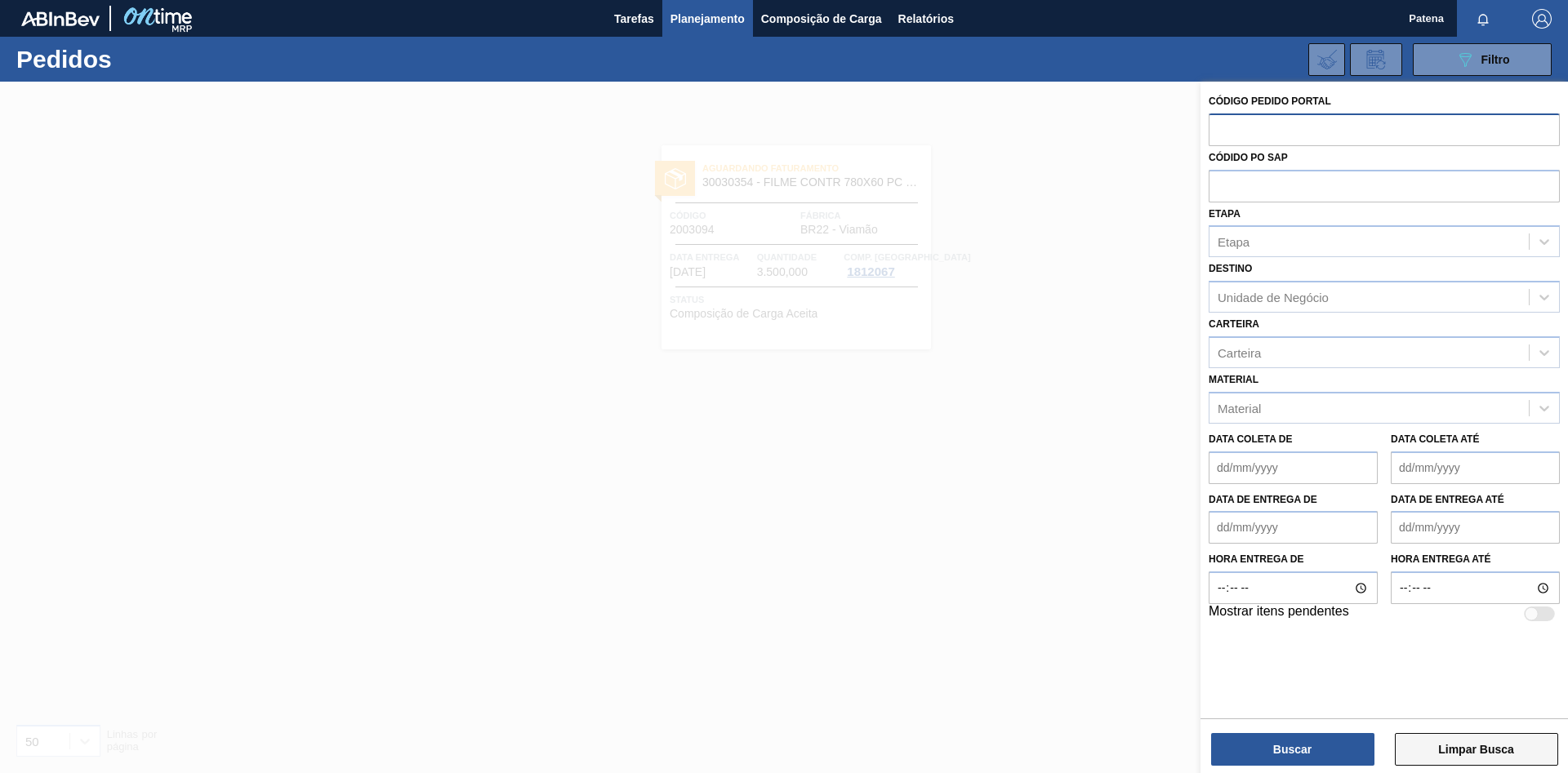
click at [1001, 457] on button "Limpar Busca" at bounding box center [1477, 750] width 164 height 33
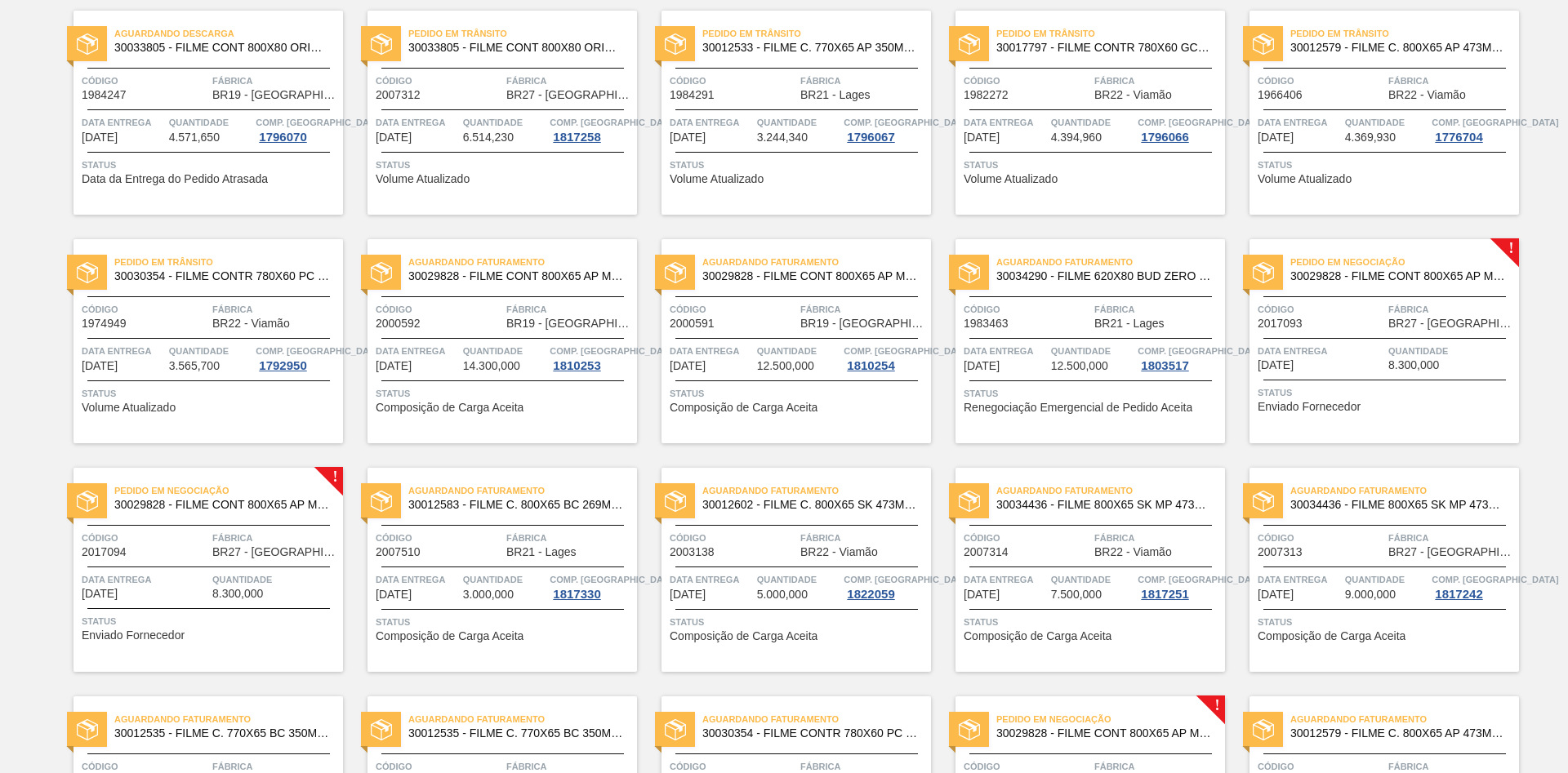
scroll to position [551, 0]
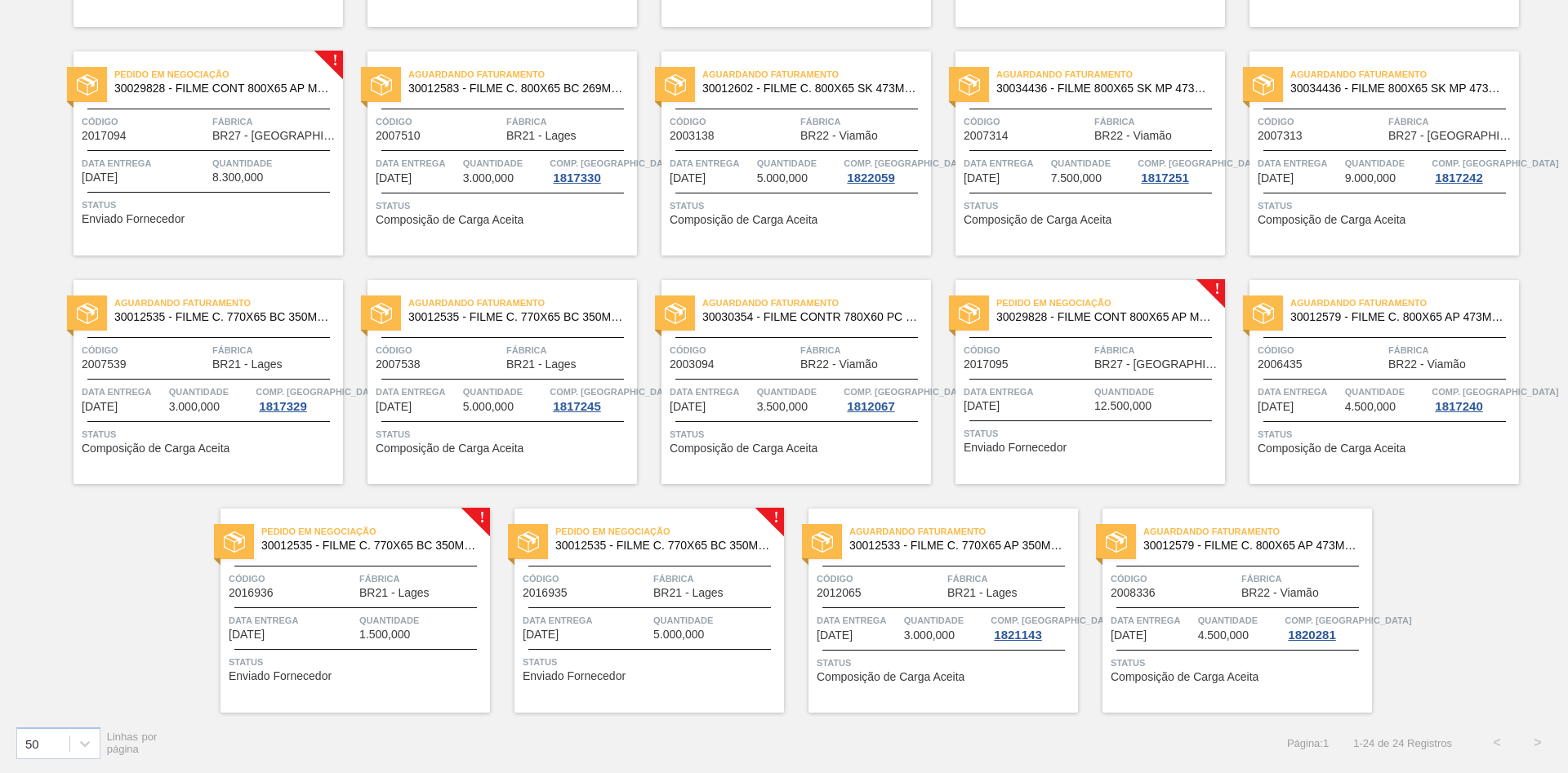
click at [338, 457] on div "Código 2016936" at bounding box center [292, 585] width 127 height 29
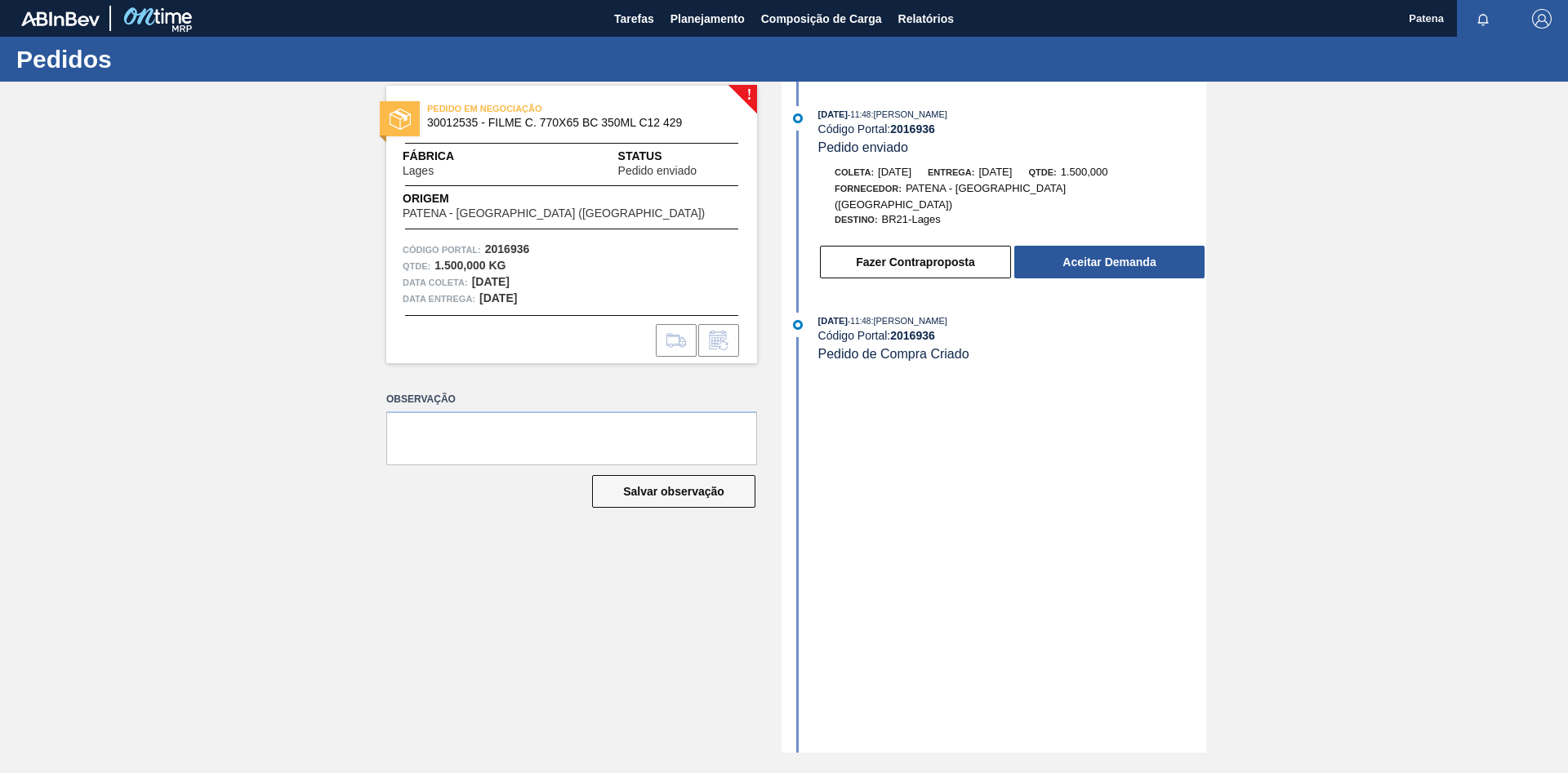
click at [600, 457] on div "! PEDIDO EM NEGOCIAÇÃO 30012535 - FILME C. 770X65 BC 350ML C12 429 Fábrica Lage…" at bounding box center [560, 418] width 395 height 671
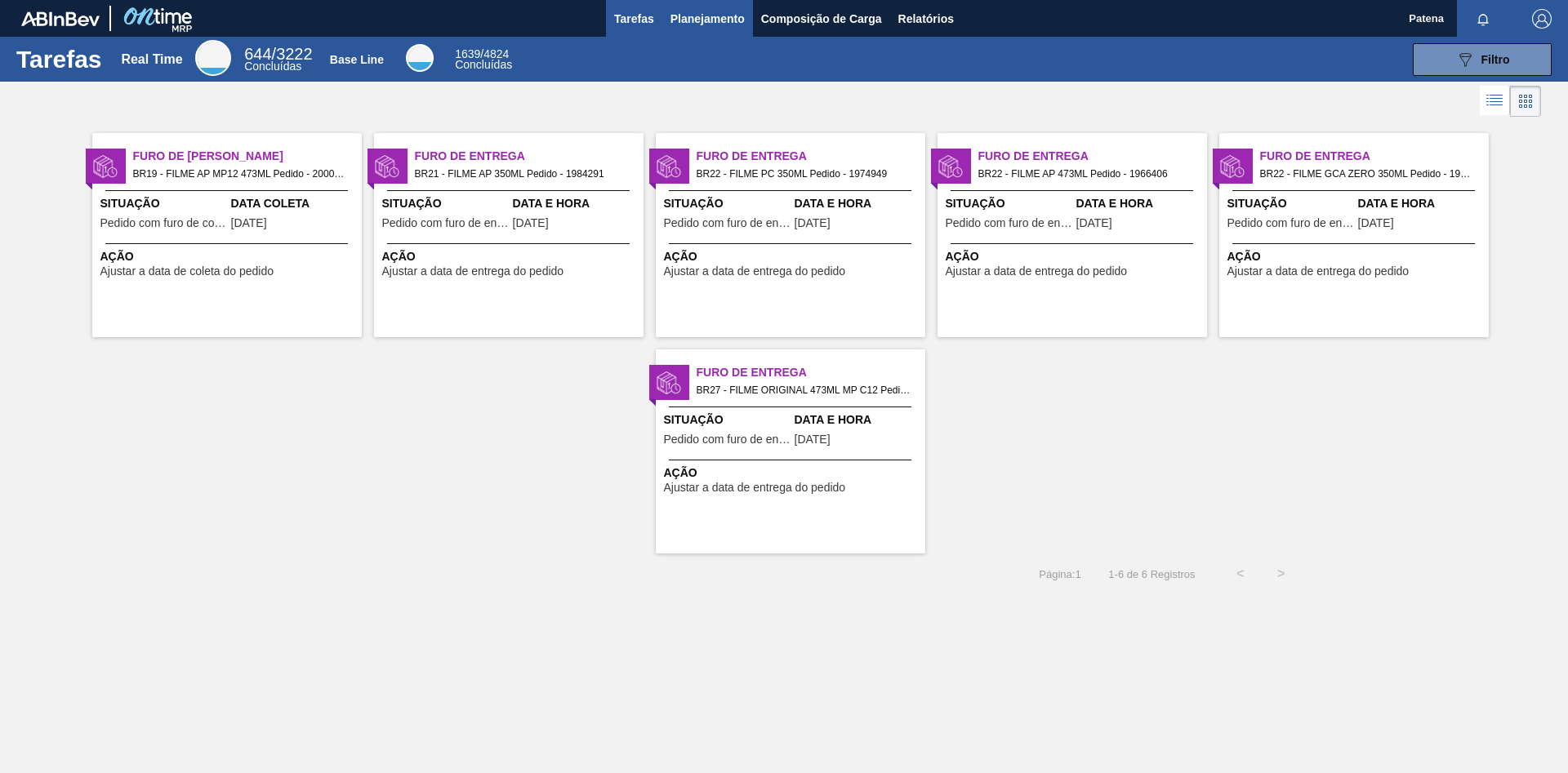
click at [729, 22] on span "Planejamento" at bounding box center [708, 19] width 74 height 20
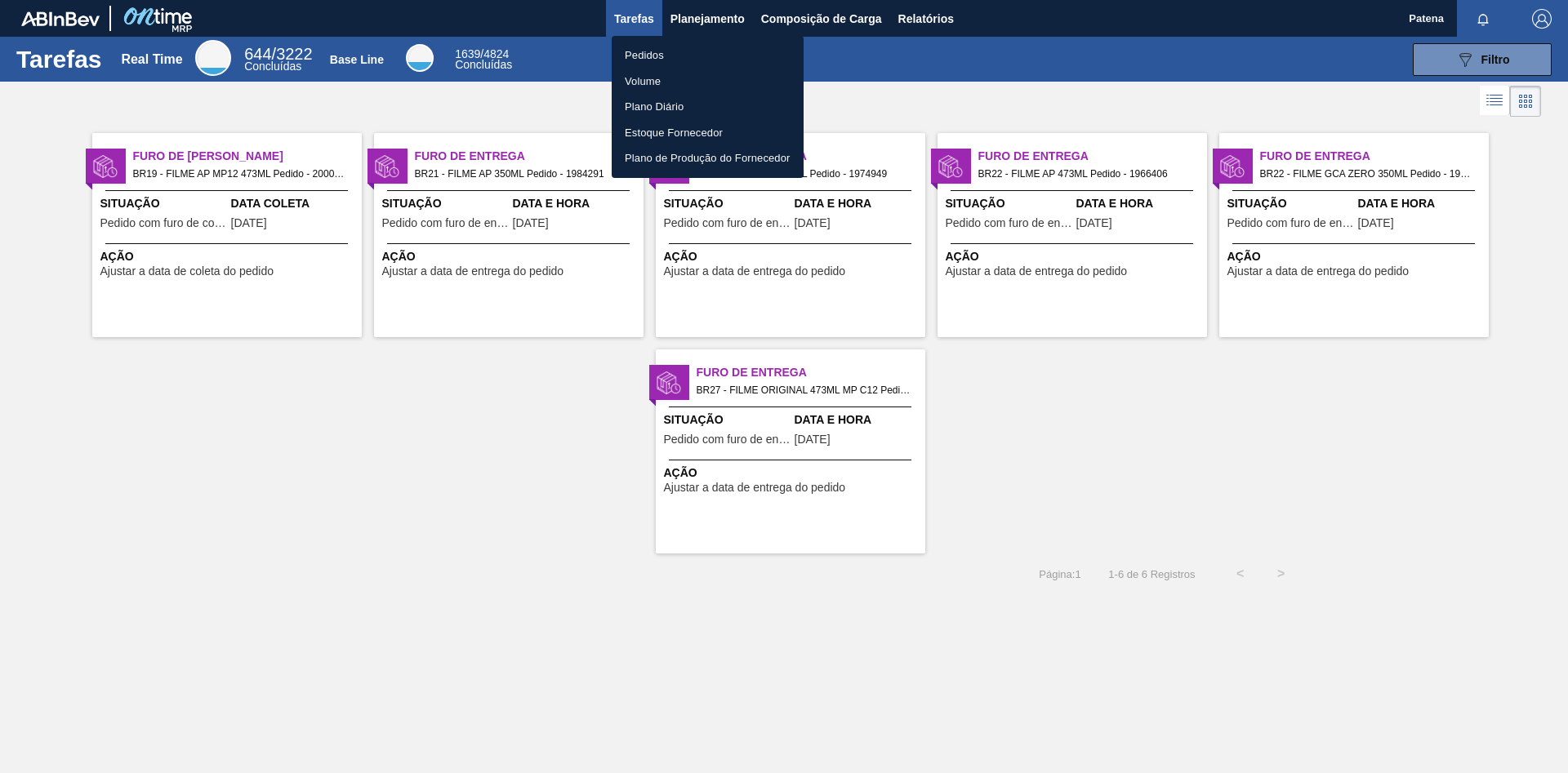
click at [684, 55] on li "Pedidos" at bounding box center [708, 55] width 192 height 26
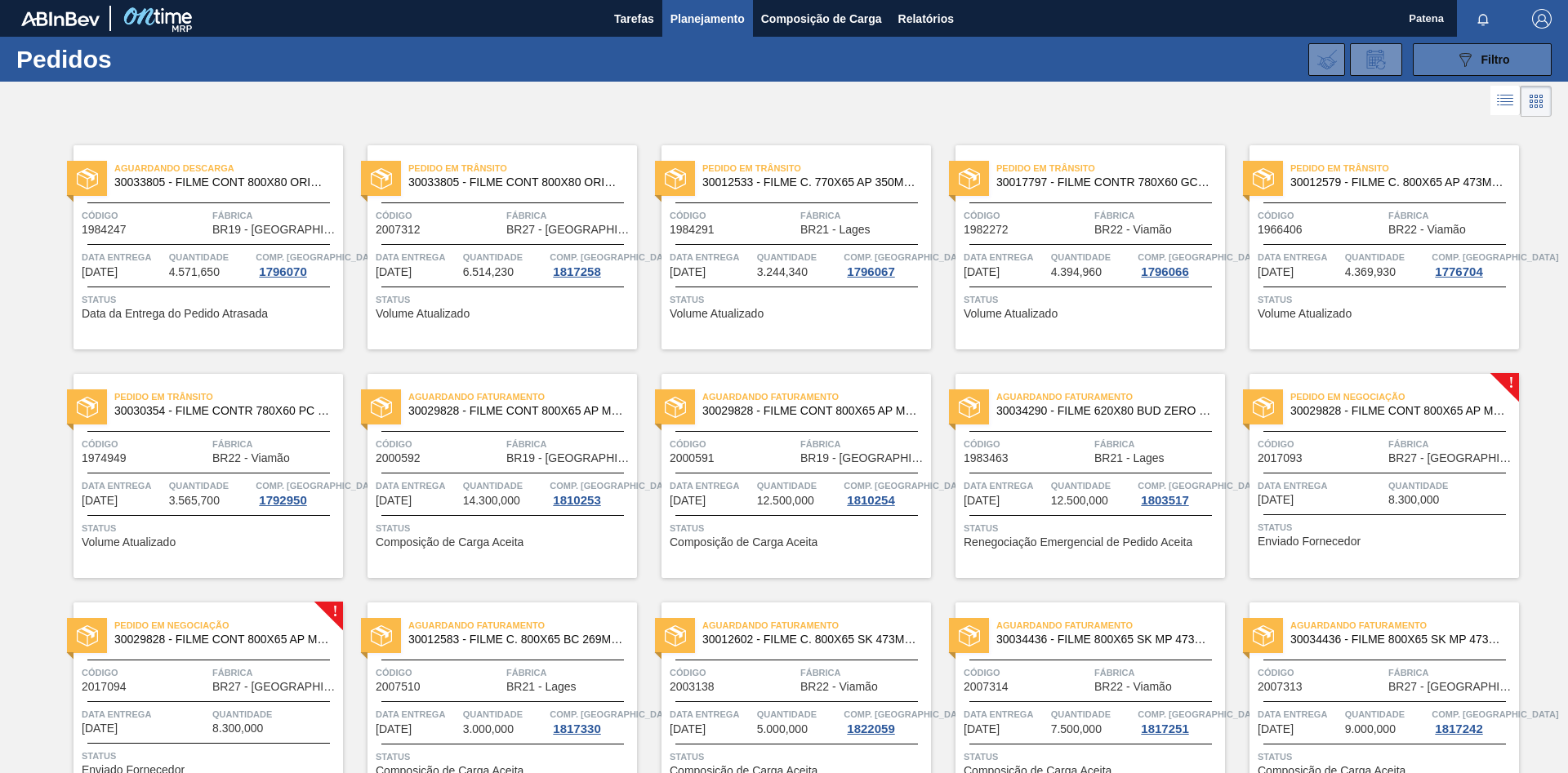
click at [1452, 57] on button "089F7B8B-B2A5-4AFE-B5C0-19BA573D28AC Filtro" at bounding box center [1483, 60] width 139 height 33
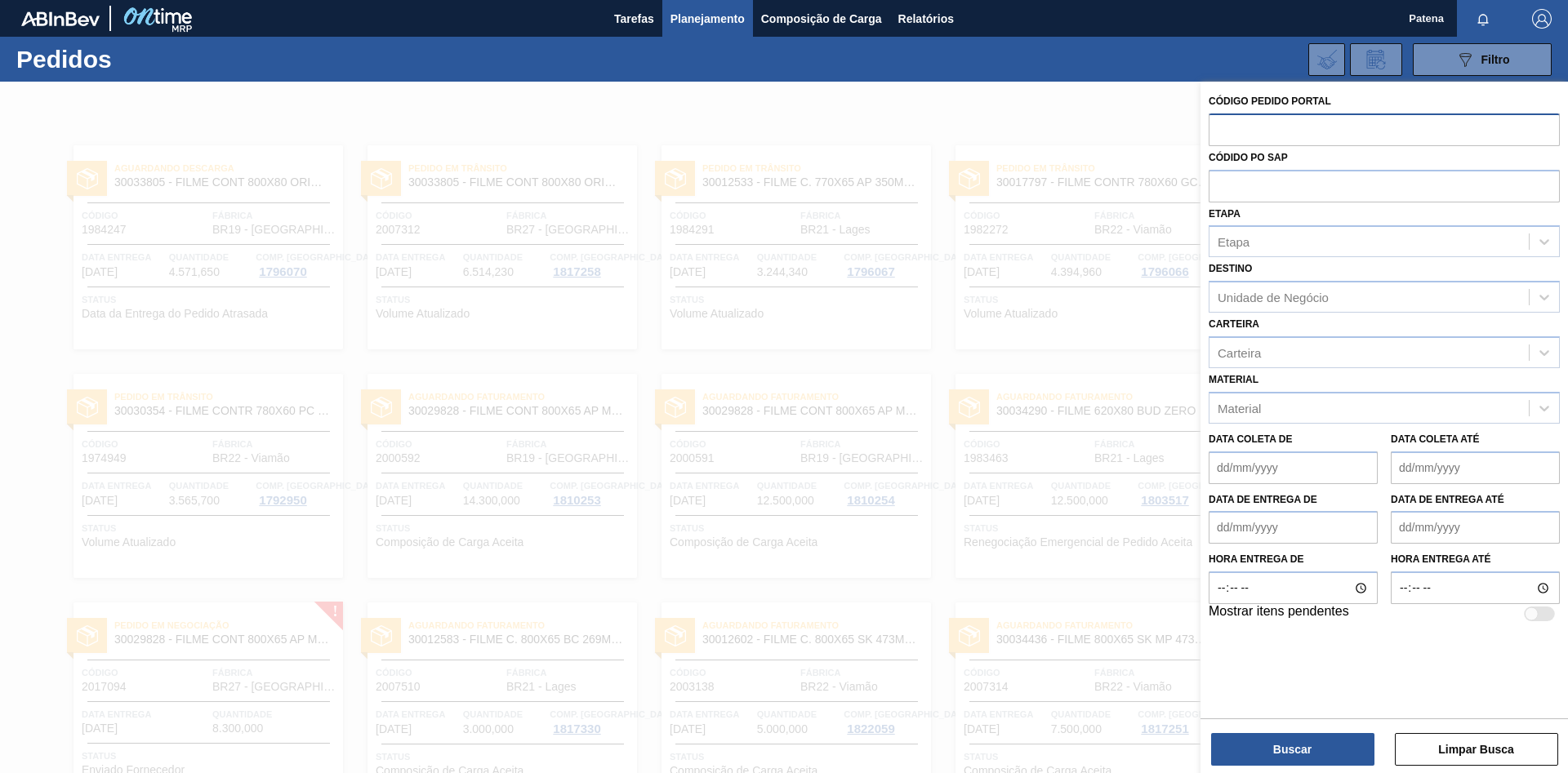
click at [1240, 138] on input "text" at bounding box center [1384, 129] width 351 height 31
type input "2007539"
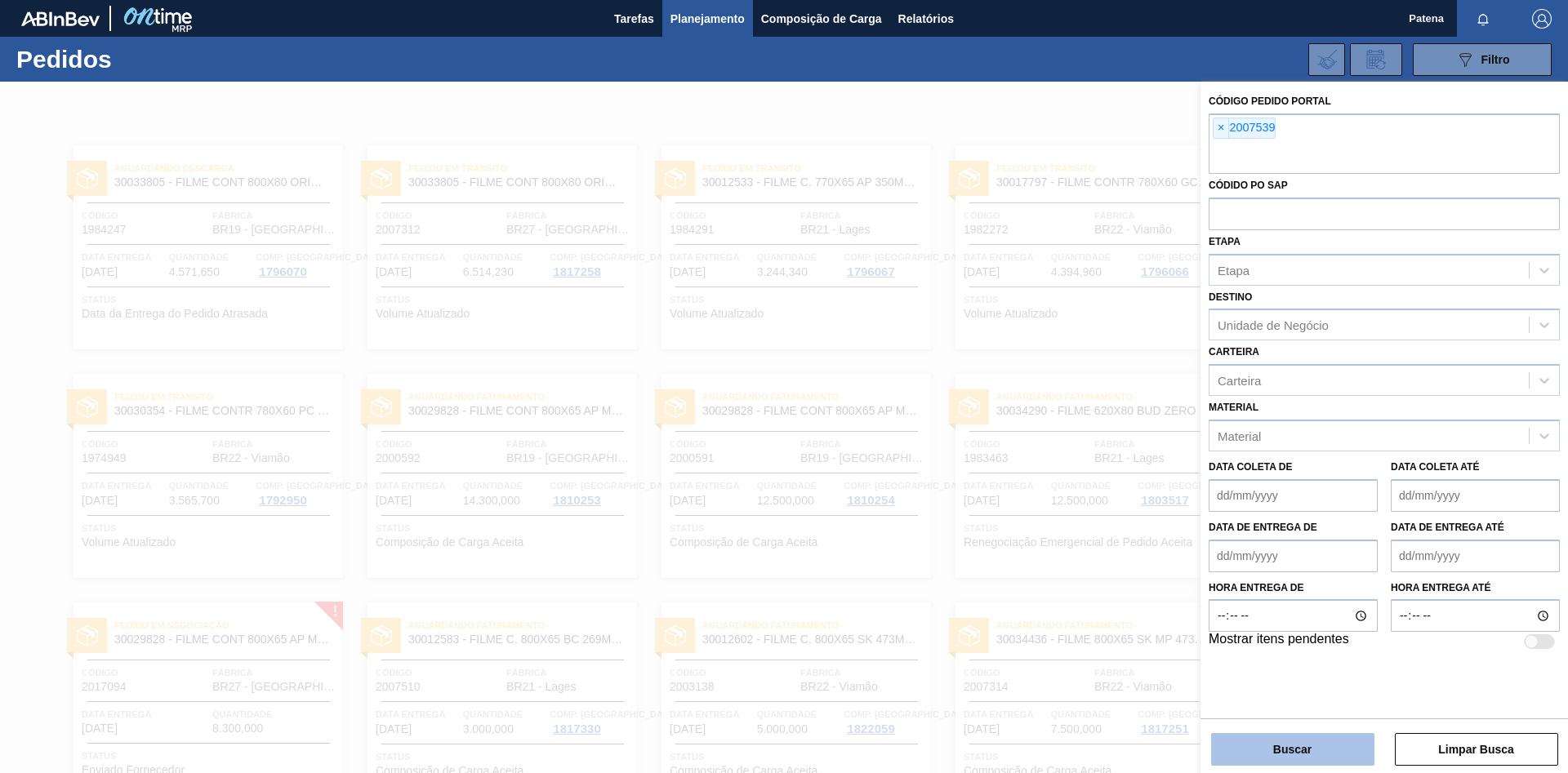
click at [1312, 752] on button "Buscar" at bounding box center [1293, 750] width 164 height 33
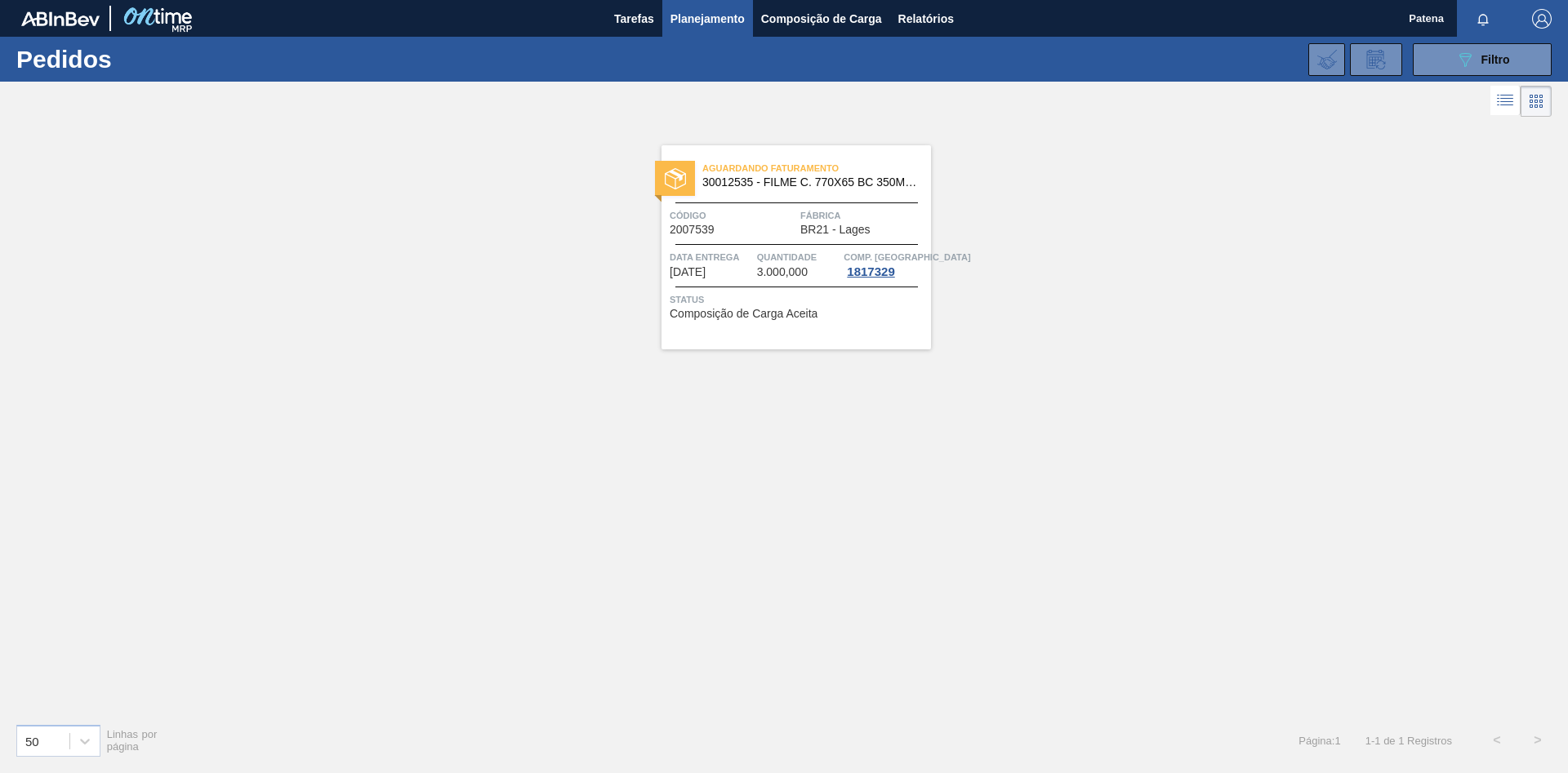
click at [700, 20] on span "Planejamento" at bounding box center [708, 19] width 74 height 20
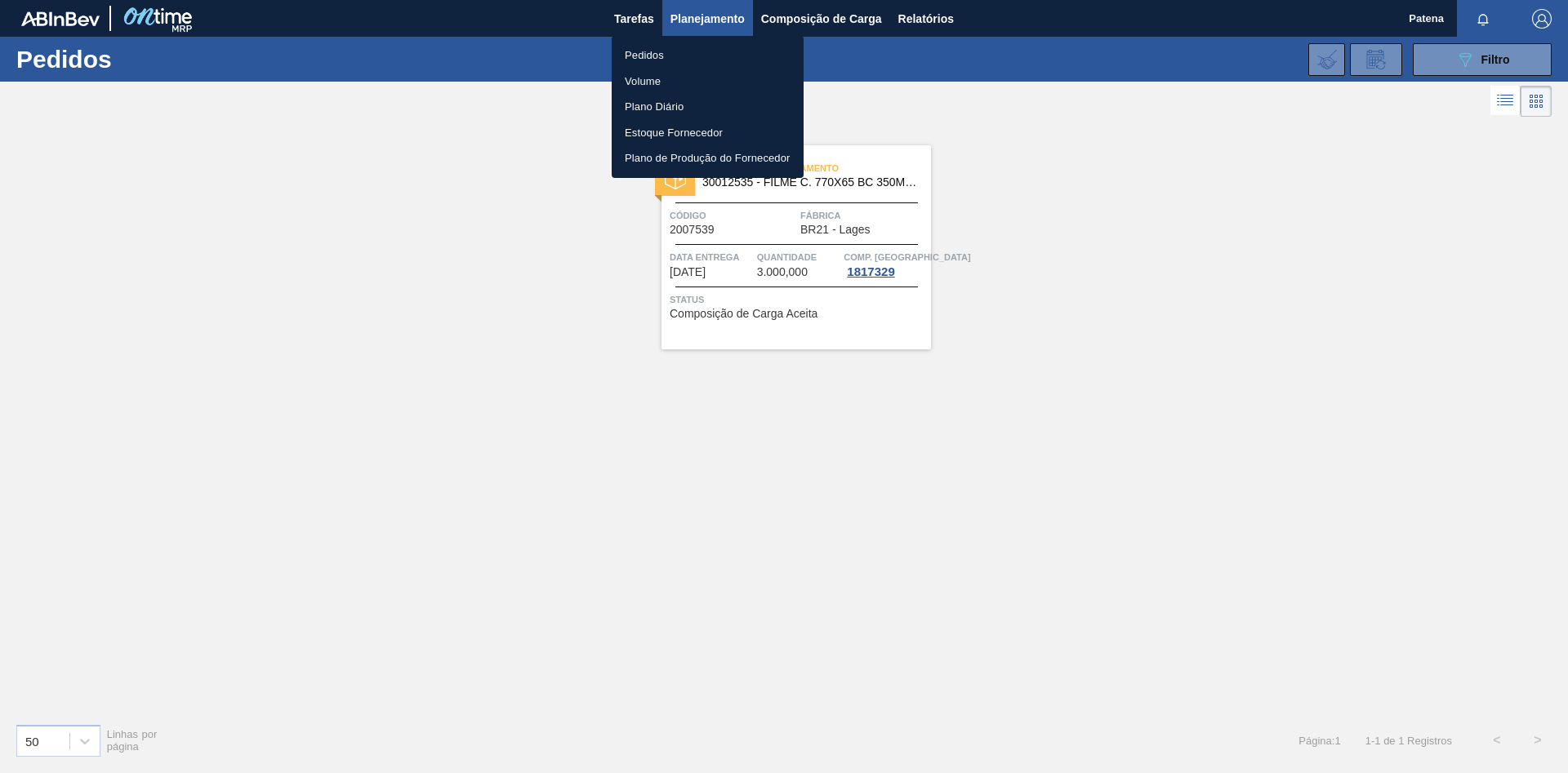
click at [680, 54] on li "Pedidos" at bounding box center [708, 55] width 192 height 26
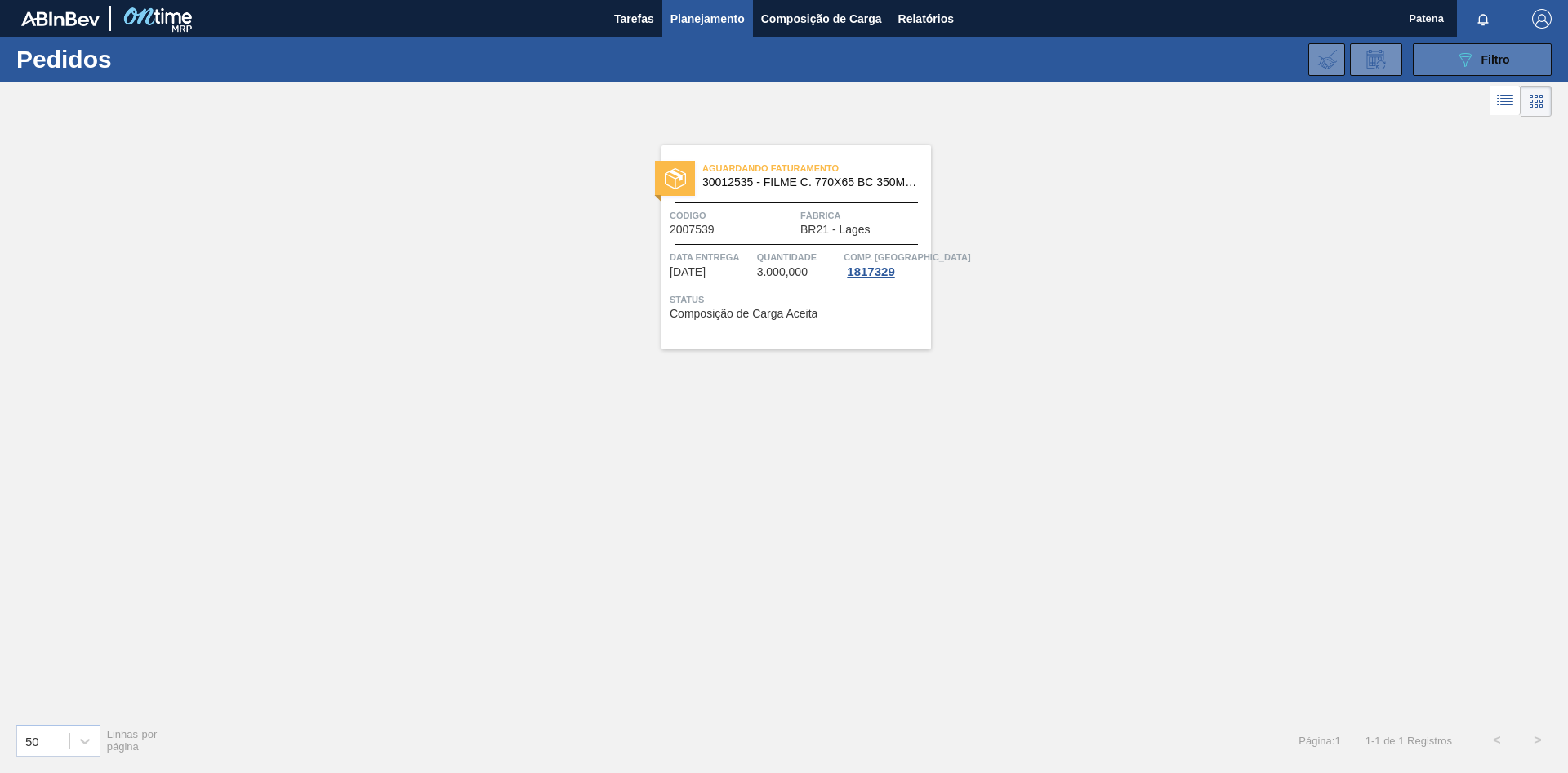
click at [1466, 65] on icon at bounding box center [1465, 60] width 12 height 14
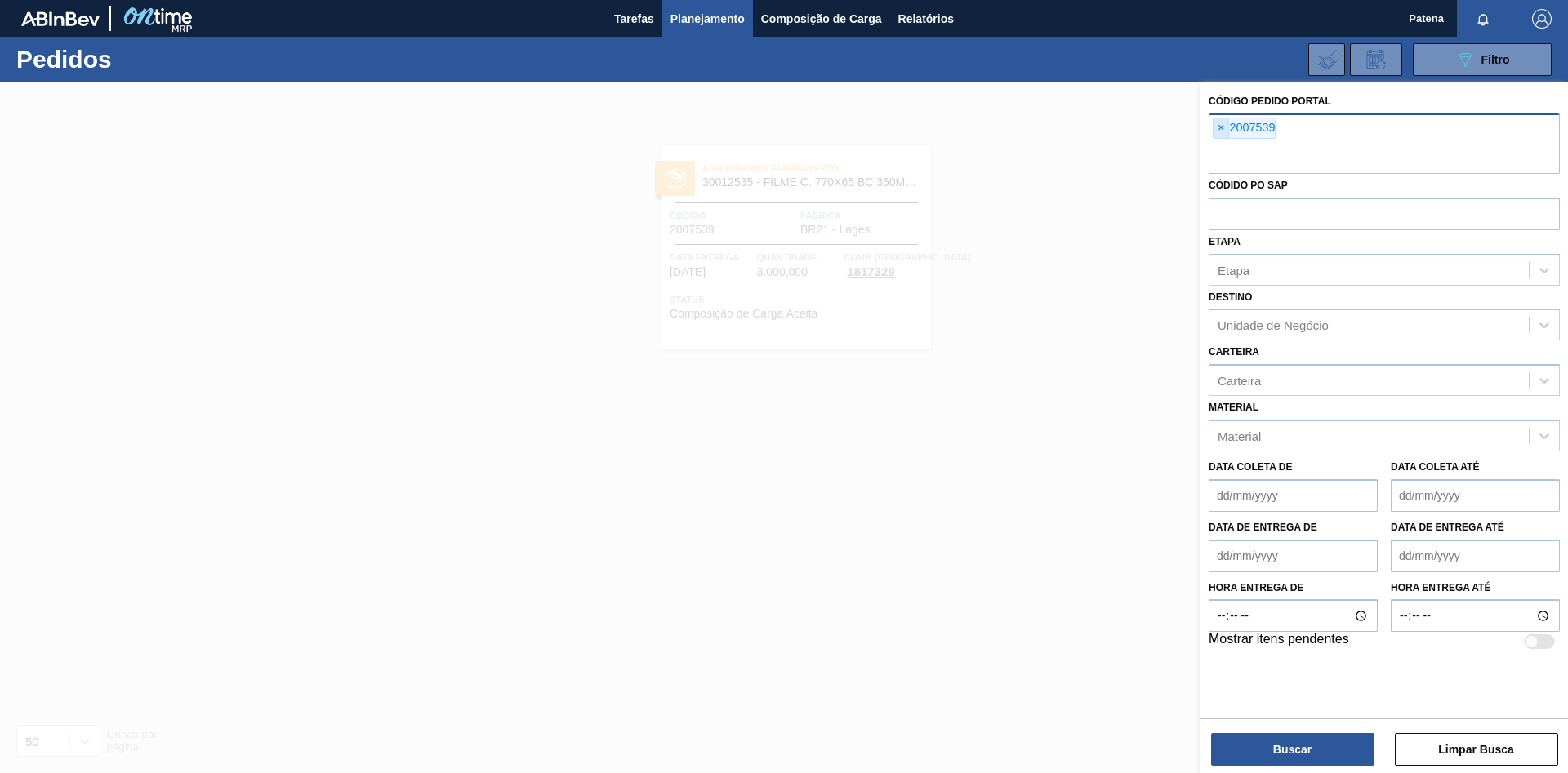
click at [1219, 129] on span "×" at bounding box center [1221, 128] width 16 height 20
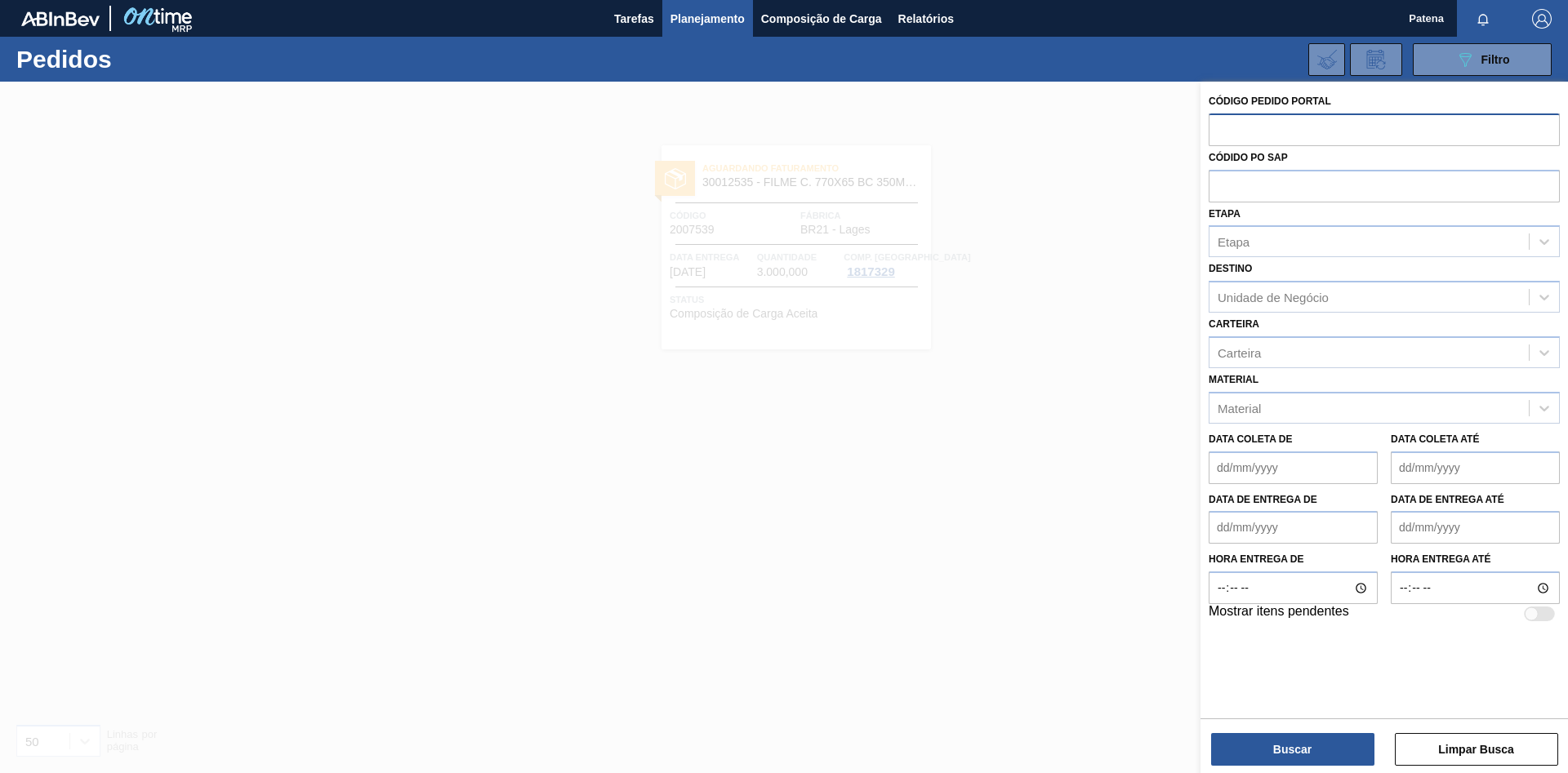
click at [1236, 137] on input "text" at bounding box center [1384, 129] width 351 height 31
drag, startPoint x: 1283, startPoint y: 129, endPoint x: 1162, endPoint y: 122, distance: 121.2
click at [1209, 122] on input "1935214" at bounding box center [1384, 129] width 351 height 31
type input "1935214"
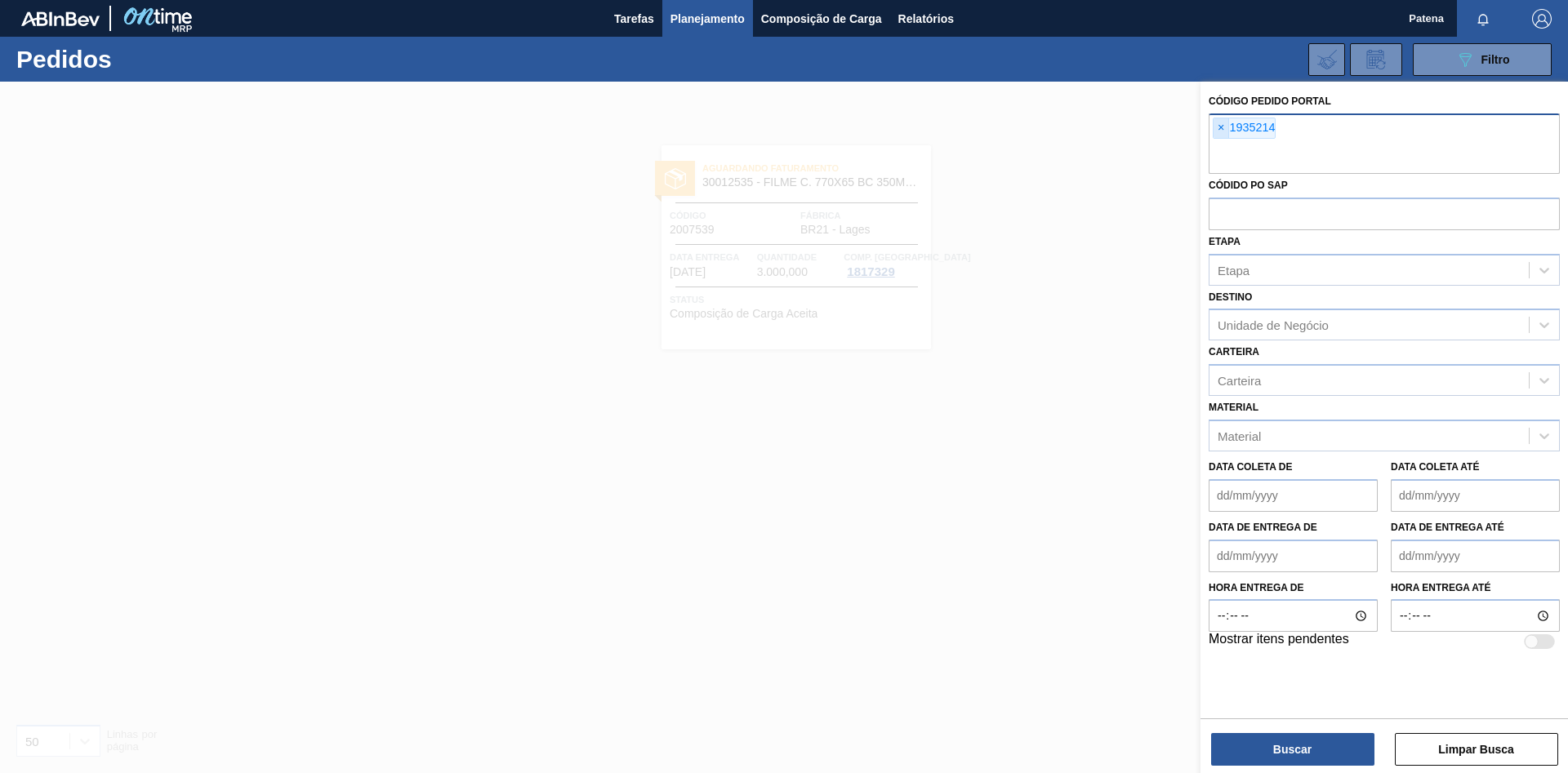
click at [1220, 125] on span "×" at bounding box center [1221, 128] width 16 height 20
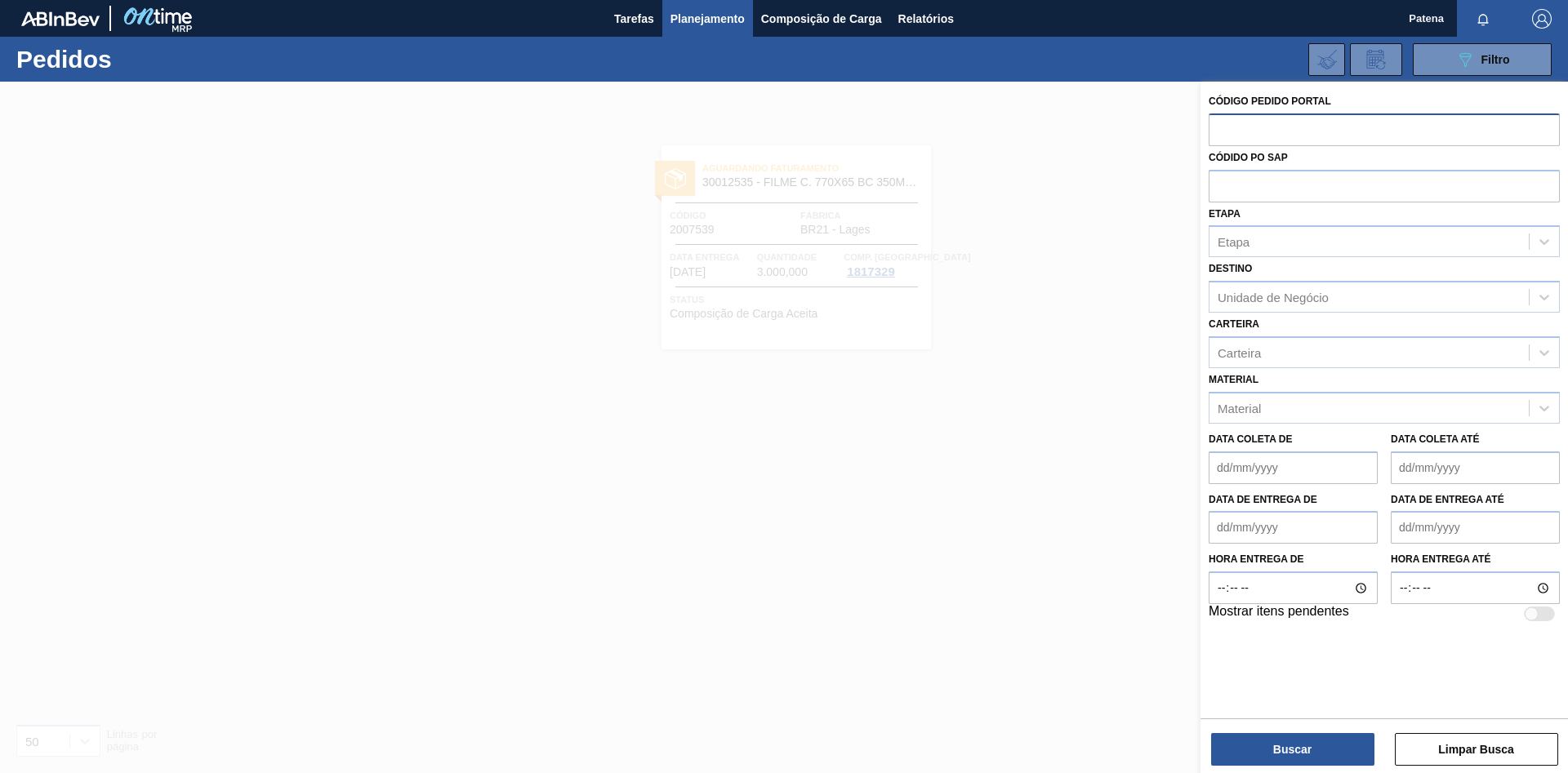
click at [706, 19] on span "Planejamento" at bounding box center [708, 19] width 74 height 20
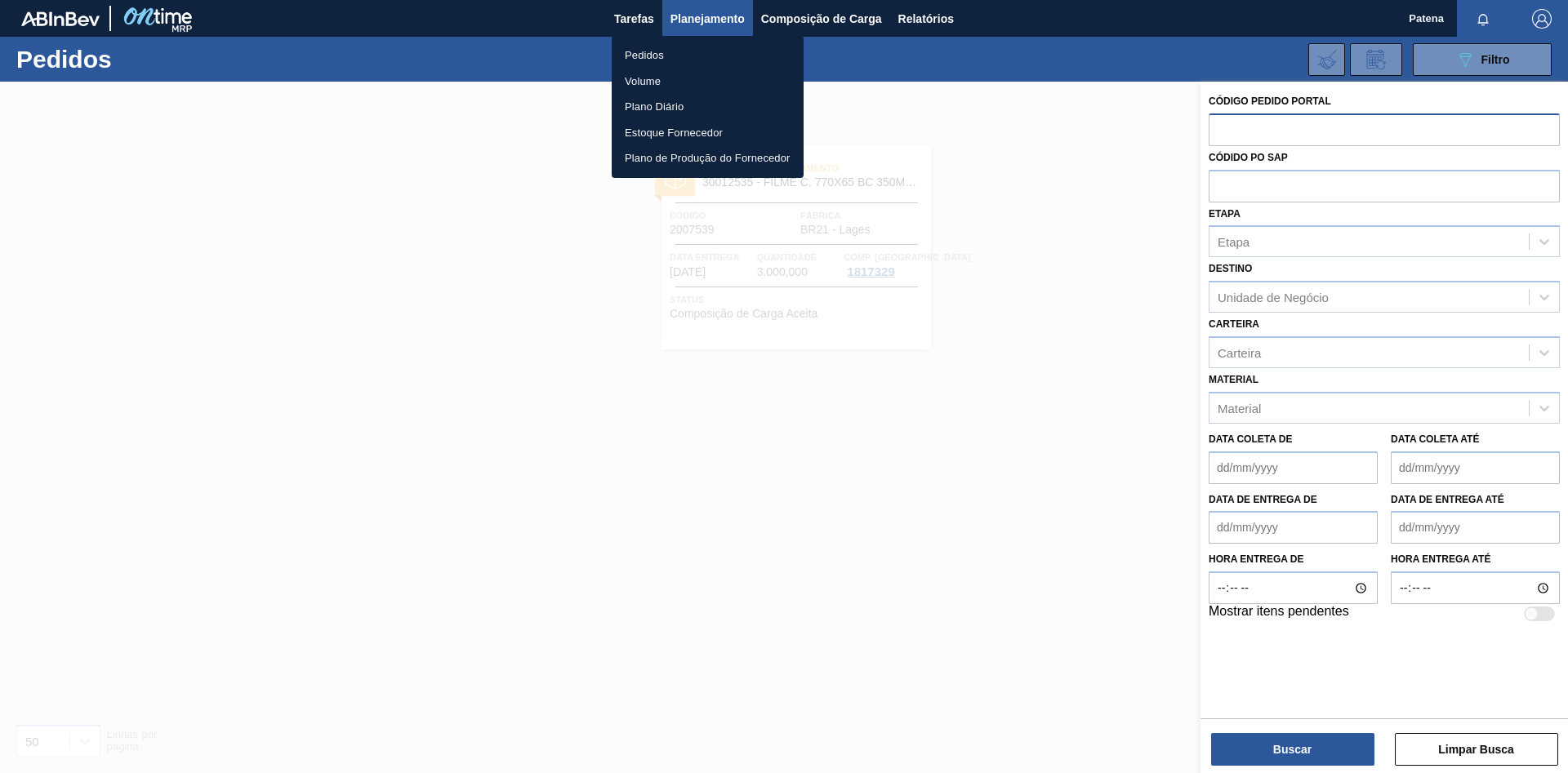
click at [664, 49] on li "Pedidos" at bounding box center [708, 55] width 192 height 26
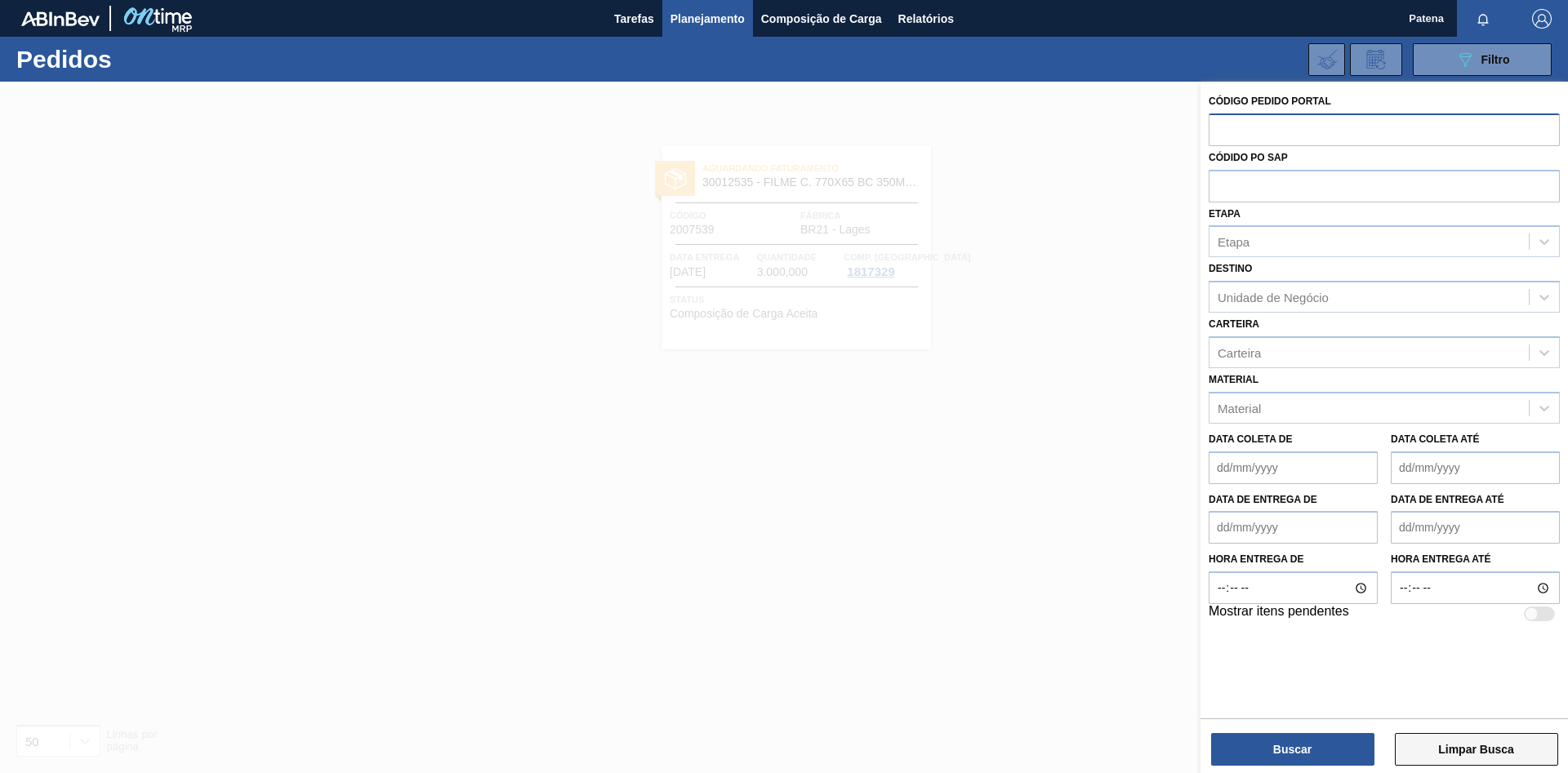
click at [1508, 751] on button "Limpar Busca" at bounding box center [1477, 750] width 164 height 33
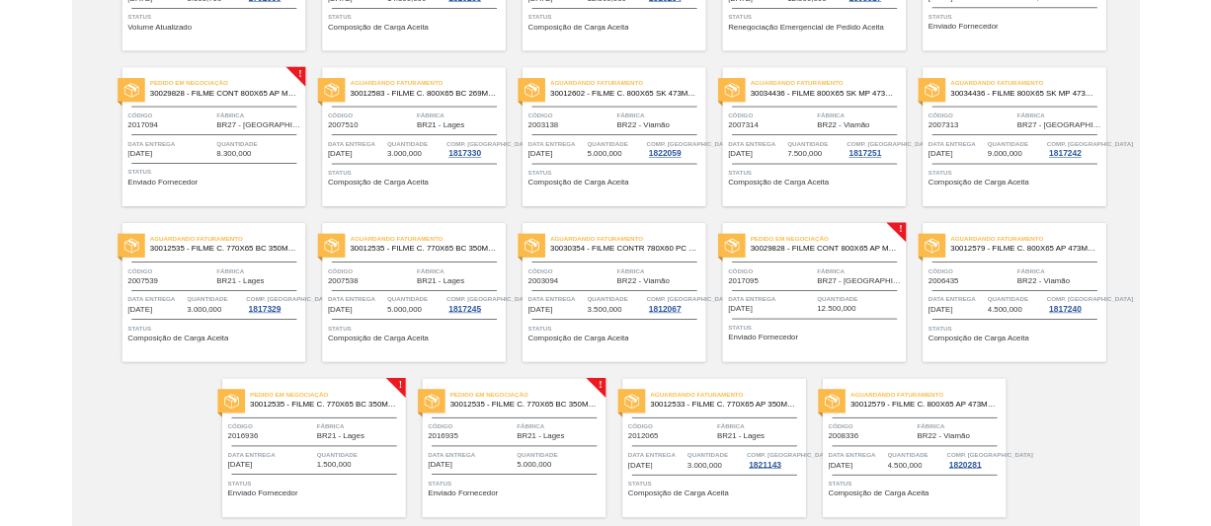
scroll to position [566, 0]
